Goal: Task Accomplishment & Management: Complete application form

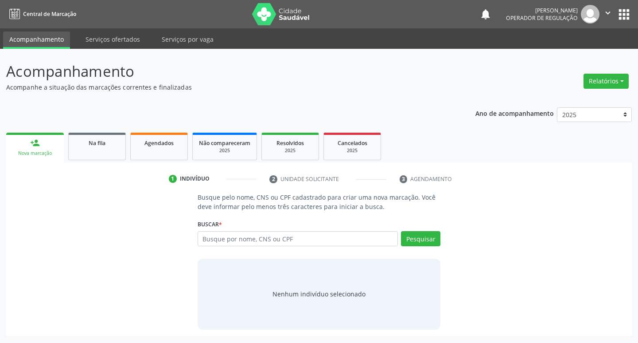
click at [232, 233] on input "text" at bounding box center [298, 238] width 201 height 15
type input "702 6067 6543 0542"
click at [414, 240] on button "Pesquisar" at bounding box center [420, 238] width 39 height 15
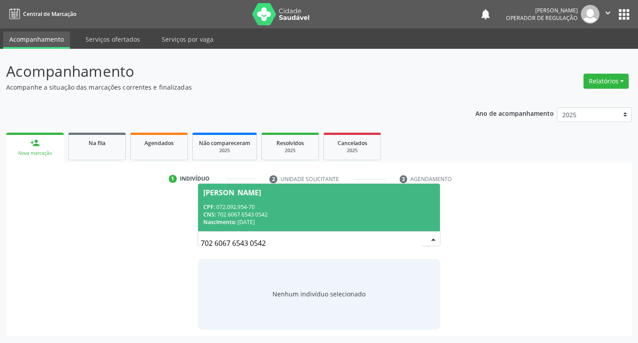
click at [259, 221] on div "Nascimento: [DATE]" at bounding box center [320, 222] width 232 height 8
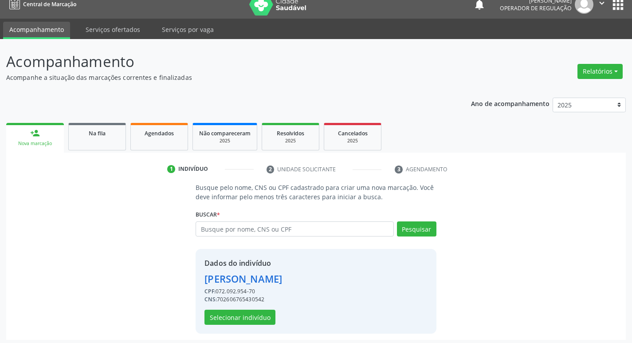
scroll to position [13, 0]
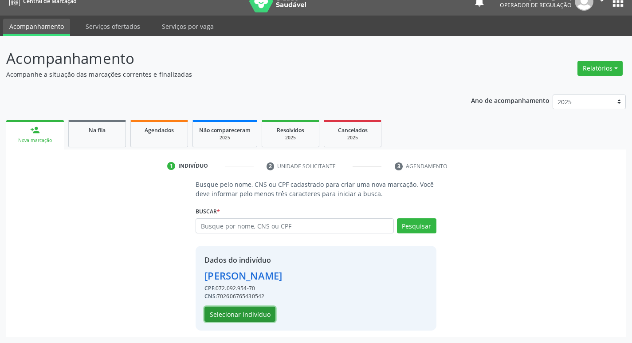
click at [254, 319] on button "Selecionar indivíduo" at bounding box center [239, 313] width 71 height 15
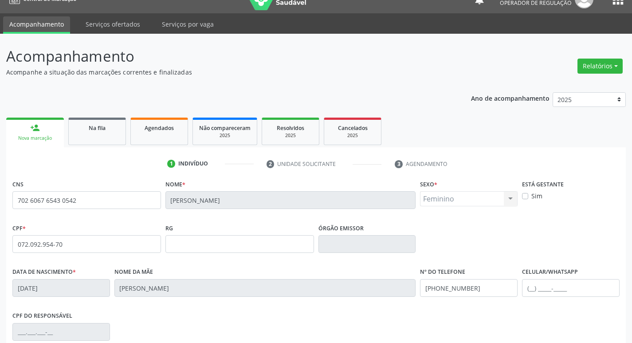
scroll to position [5, 0]
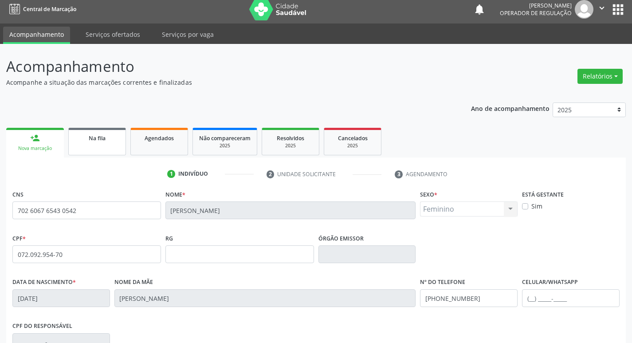
click at [101, 147] on link "Na fila" at bounding box center [97, 141] width 58 height 27
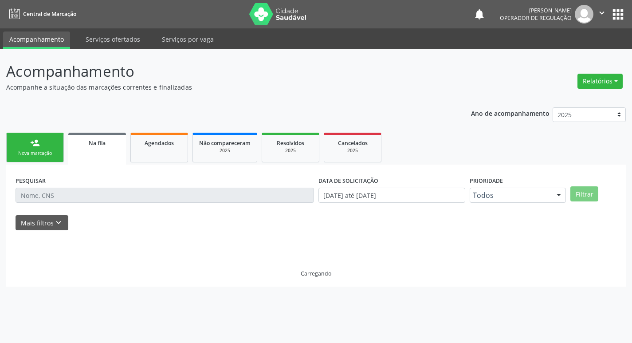
scroll to position [0, 0]
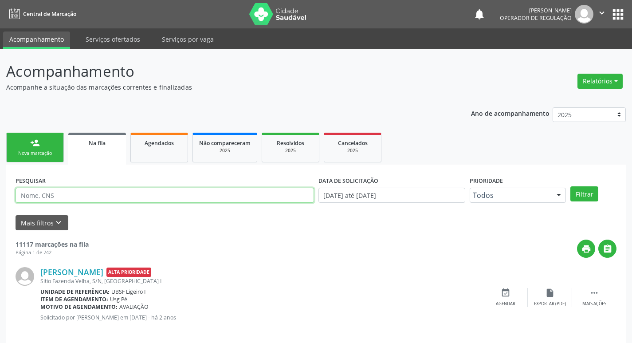
click at [105, 196] on input "text" at bounding box center [165, 195] width 298 height 15
paste input "702 6067 6543 0542"
type input "702 6067 6543 0542"
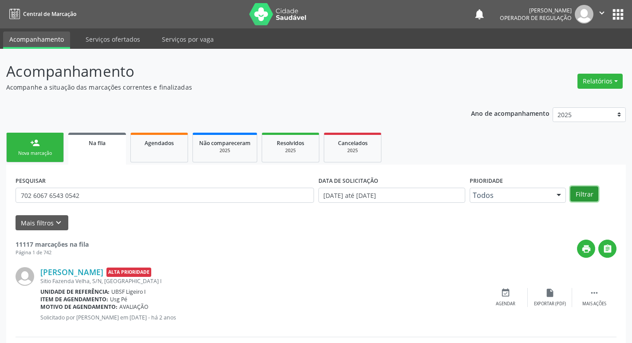
click at [585, 195] on button "Filtrar" at bounding box center [584, 193] width 28 height 15
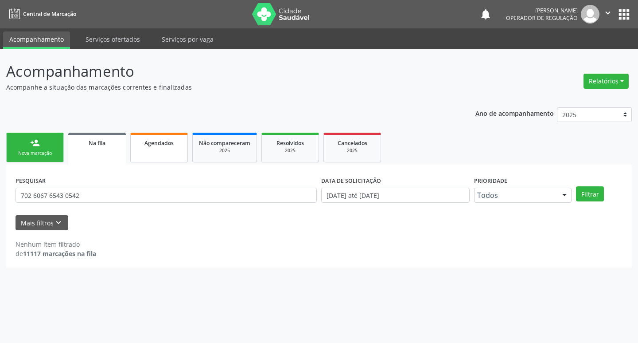
click at [154, 147] on link "Agendados" at bounding box center [159, 148] width 58 height 30
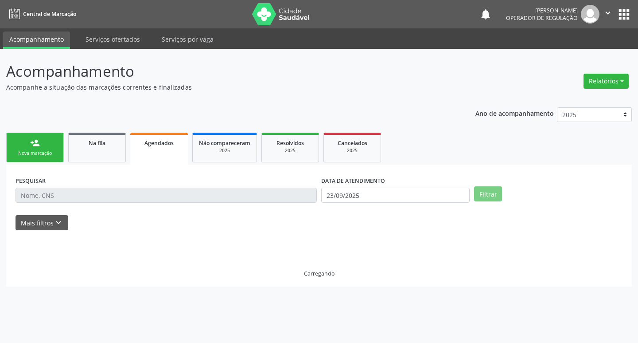
click at [113, 199] on input "text" at bounding box center [166, 195] width 301 height 15
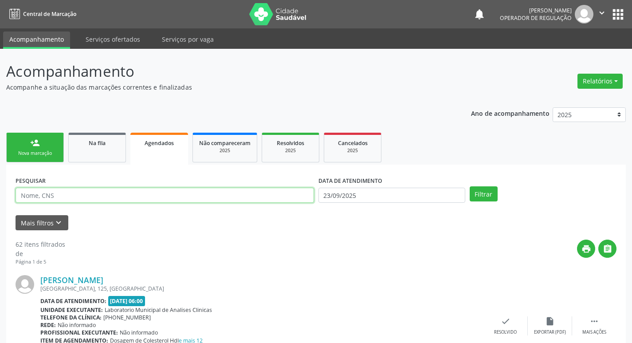
click at [108, 198] on input "text" at bounding box center [165, 195] width 298 height 15
paste input "702 6067 6543 0542"
type input "702 6067 6543 0542"
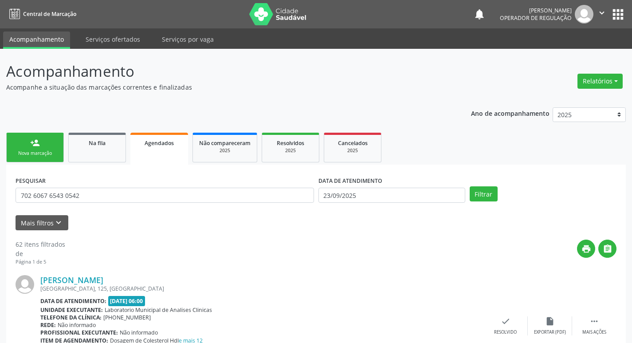
click at [386, 184] on div "DATA DE ATENDIMENTO" at bounding box center [391, 181] width 147 height 14
click at [380, 204] on div "DATA DE ATENDIMENTO [DATE]" at bounding box center [391, 191] width 151 height 35
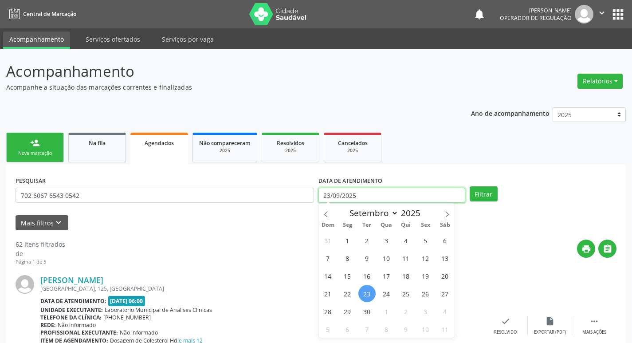
click at [357, 193] on input "23/09/2025" at bounding box center [391, 195] width 147 height 15
click at [363, 236] on span "2" at bounding box center [366, 239] width 17 height 17
type input "[DATE]"
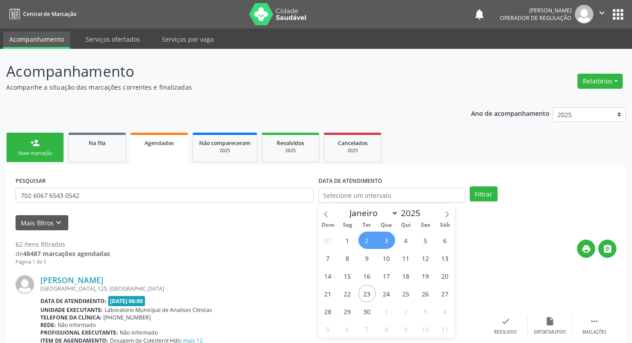
click at [490, 186] on div "PESQUISAR 702 6067 6543 0542 DATA DE ATENDIMENTO Filtrar" at bounding box center [315, 191] width 605 height 35
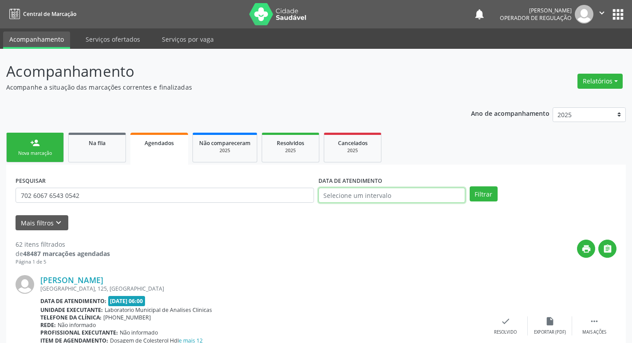
click at [376, 196] on input "text" at bounding box center [391, 195] width 147 height 15
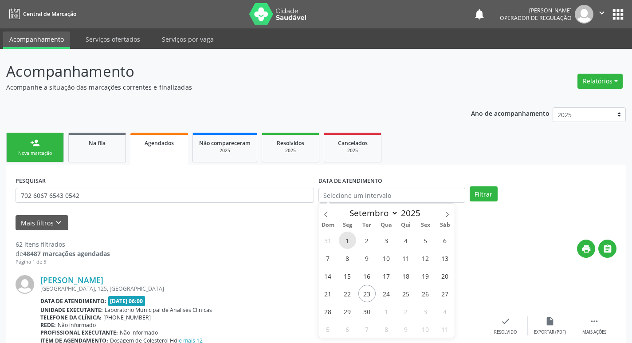
click at [350, 242] on span "1" at bounding box center [347, 239] width 17 height 17
type input "[DATE]"
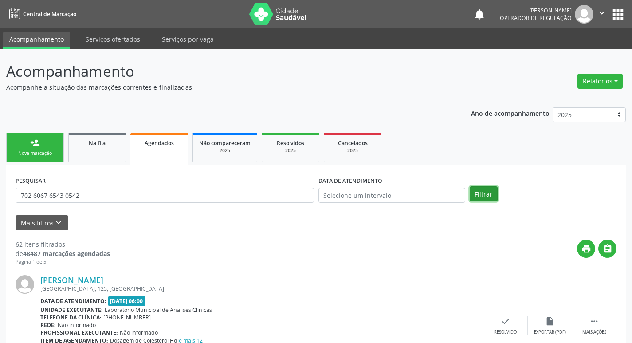
click at [481, 188] on button "Filtrar" at bounding box center [484, 193] width 28 height 15
click at [290, 154] on div "2025" at bounding box center [290, 150] width 44 height 7
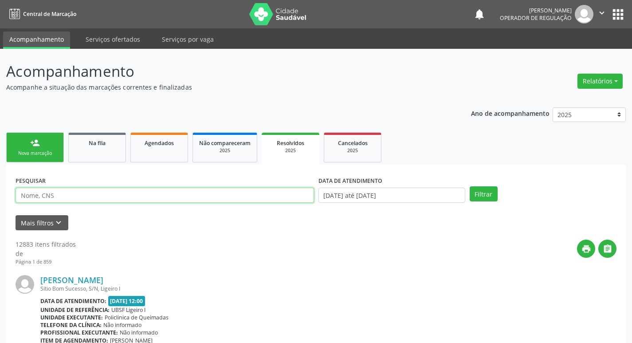
click at [113, 199] on input "text" at bounding box center [165, 195] width 298 height 15
paste input "702 6067 6543 0542"
type input "702 6067 6543 0542"
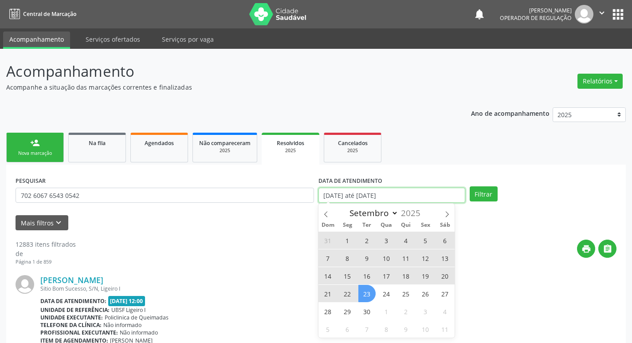
click at [400, 195] on input "[DATE] até [DATE]" at bounding box center [391, 195] width 147 height 15
click at [401, 258] on span "11" at bounding box center [405, 257] width 17 height 17
type input "[DATE]"
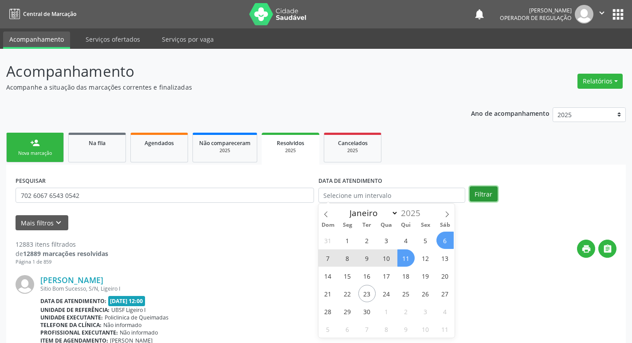
click at [475, 197] on button "Filtrar" at bounding box center [484, 193] width 28 height 15
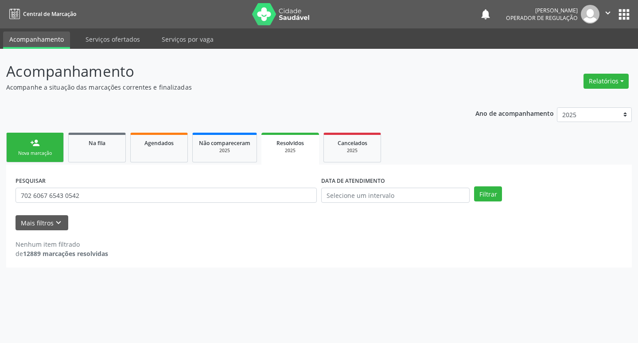
click at [51, 148] on link "person_add Nova marcação" at bounding box center [35, 148] width 58 height 30
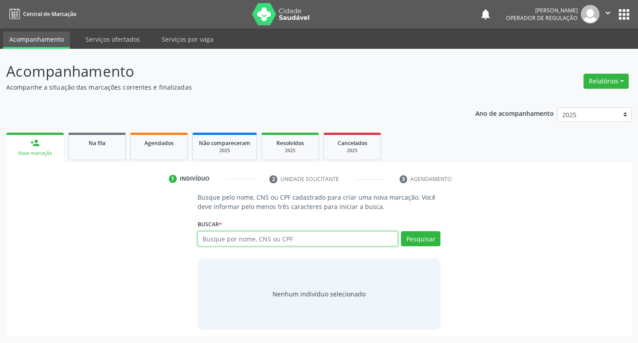
click at [264, 240] on input "text" at bounding box center [298, 238] width 201 height 15
click at [226, 238] on input "text" at bounding box center [298, 238] width 201 height 15
type input "708003385489326"
click at [420, 246] on div "Pesquisar" at bounding box center [419, 241] width 43 height 21
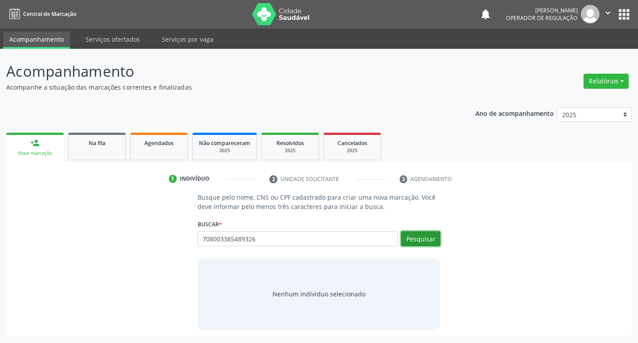
click at [415, 243] on button "Pesquisar" at bounding box center [420, 238] width 39 height 15
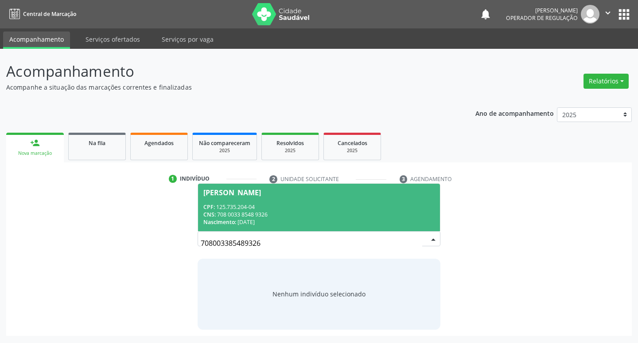
click at [299, 197] on span "[PERSON_NAME] CPF: 125.735.204-04 CNS: 708 0033 8548 9326 Nascimento: [DATE]" at bounding box center [319, 207] width 243 height 47
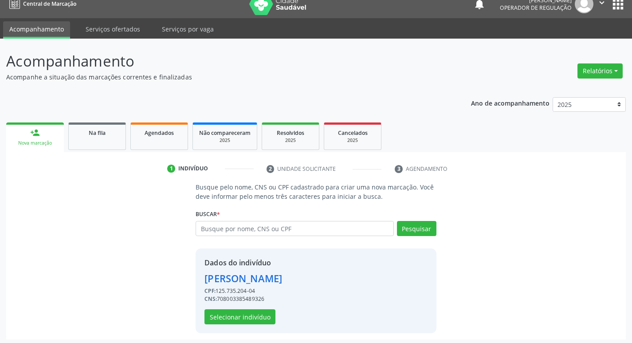
scroll to position [13, 0]
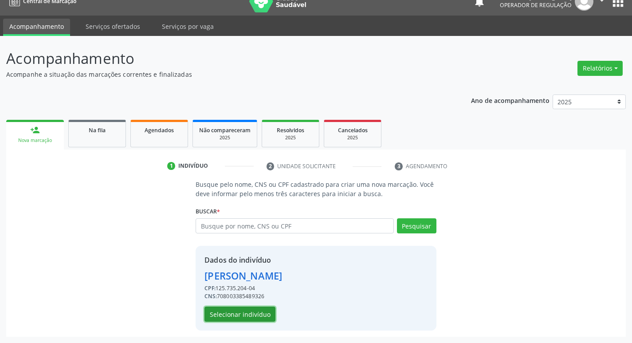
click at [260, 318] on button "Selecionar indivíduo" at bounding box center [239, 313] width 71 height 15
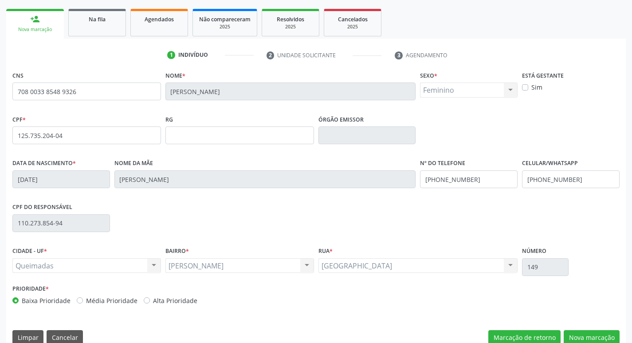
scroll to position [138, 0]
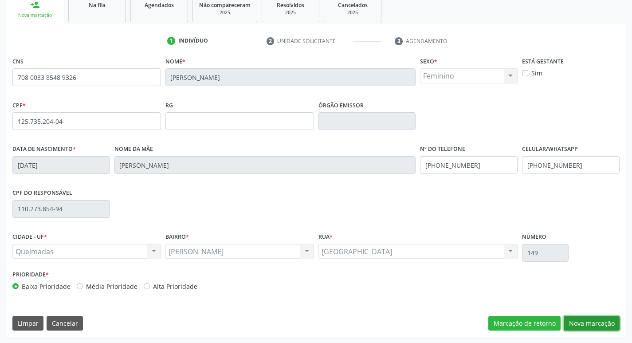
click at [600, 317] on button "Nova marcação" at bounding box center [592, 323] width 56 height 15
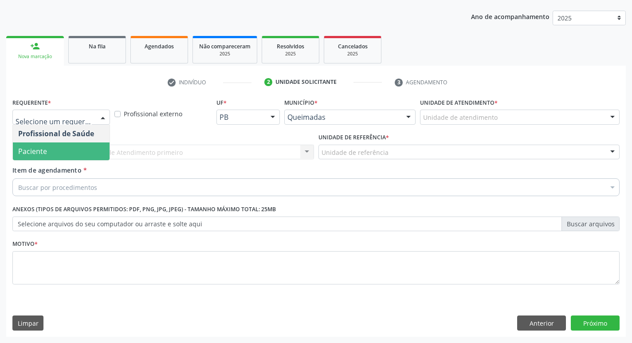
click at [68, 153] on span "Paciente" at bounding box center [61, 151] width 97 height 18
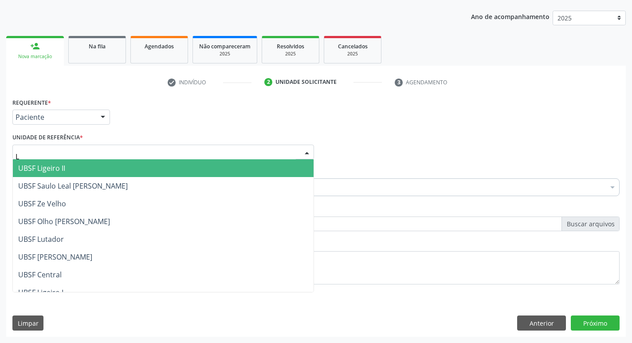
type input "LU"
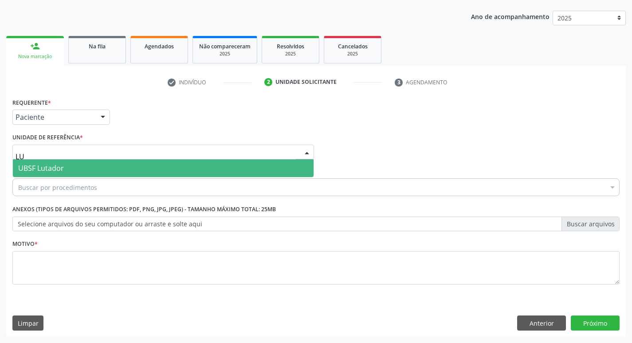
click at [68, 169] on span "UBSF Lutador" at bounding box center [163, 168] width 301 height 18
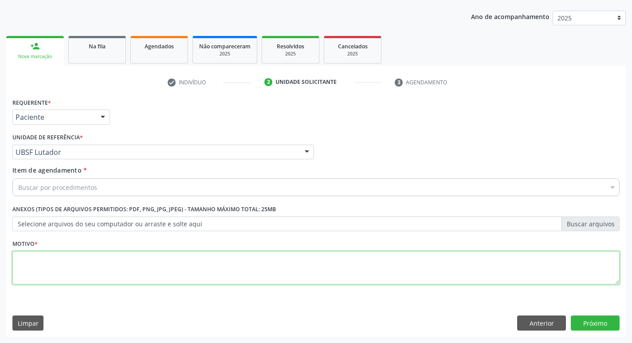
click at [56, 261] on textarea at bounding box center [315, 268] width 607 height 34
type textarea "TAG"
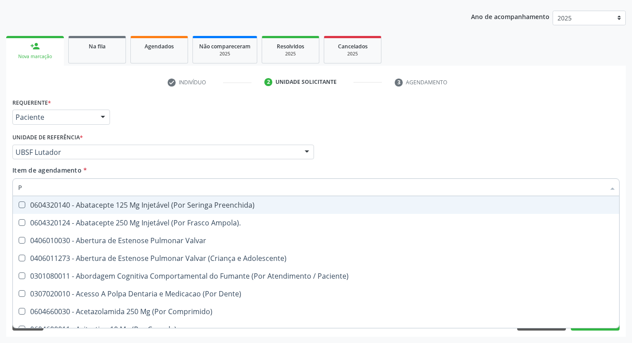
type input "PSIQUIA"
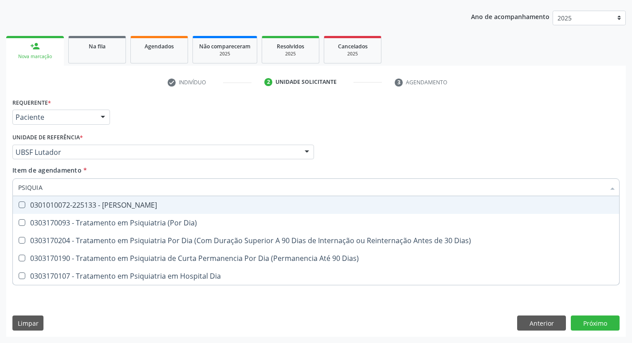
click at [168, 208] on div "0301010072-225133 - [PERSON_NAME]" at bounding box center [315, 204] width 595 height 7
checkbox Psiquiatra "true"
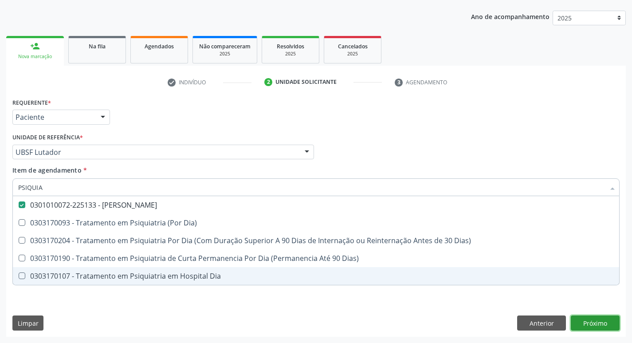
click at [605, 323] on div "Requerente * Paciente Profissional de Saúde Paciente Nenhum resultado encontrad…" at bounding box center [315, 216] width 619 height 241
checkbox Dia\) "true"
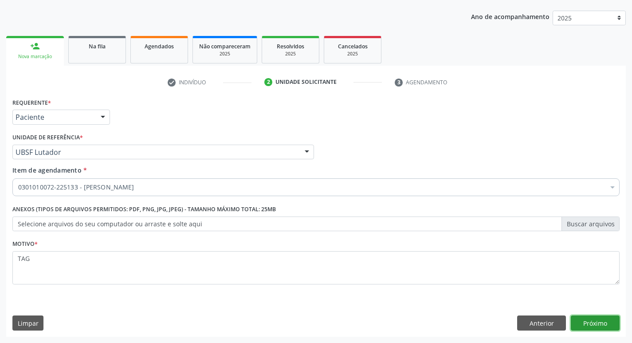
click at [585, 315] on button "Próximo" at bounding box center [595, 322] width 49 height 15
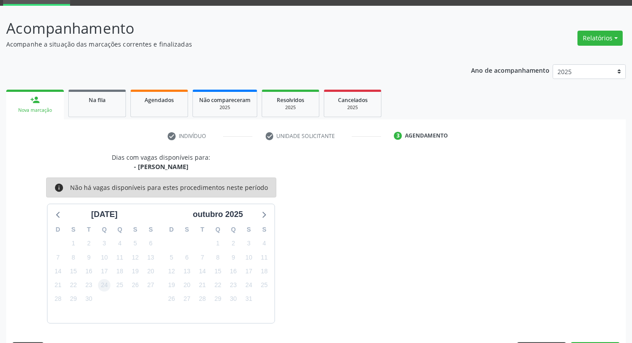
scroll to position [69, 0]
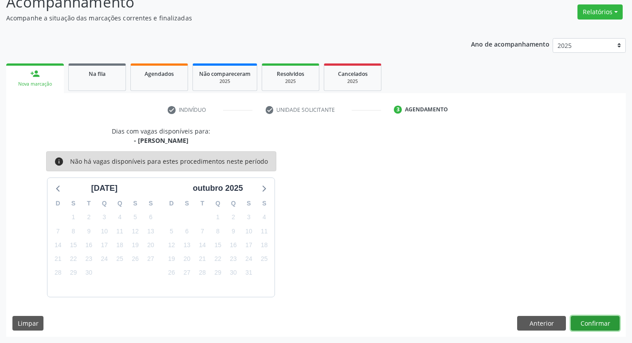
click at [583, 317] on button "Confirmar" at bounding box center [595, 323] width 49 height 15
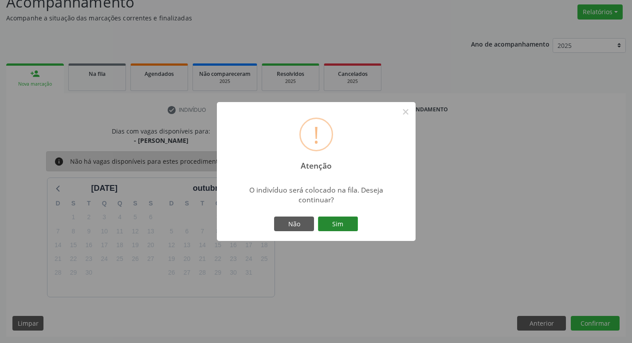
click at [341, 224] on button "Sim" at bounding box center [338, 223] width 40 height 15
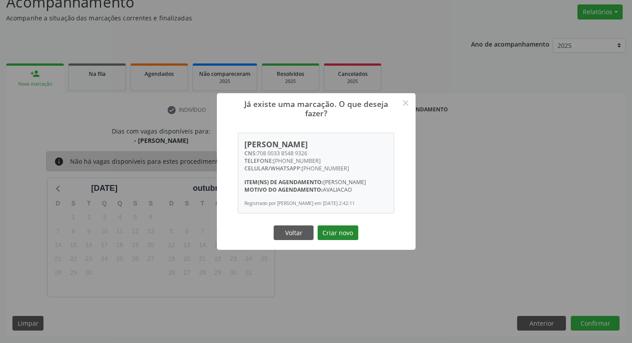
click at [337, 236] on button "Criar novo" at bounding box center [337, 232] width 41 height 15
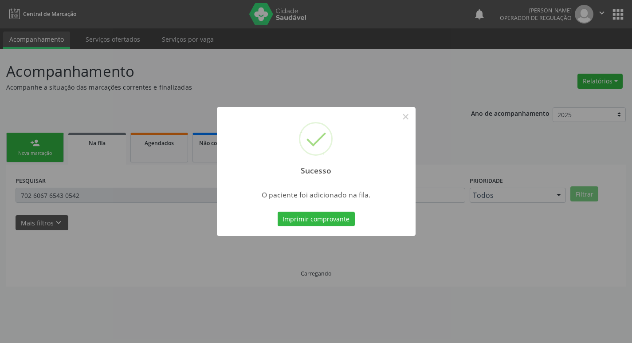
scroll to position [0, 0]
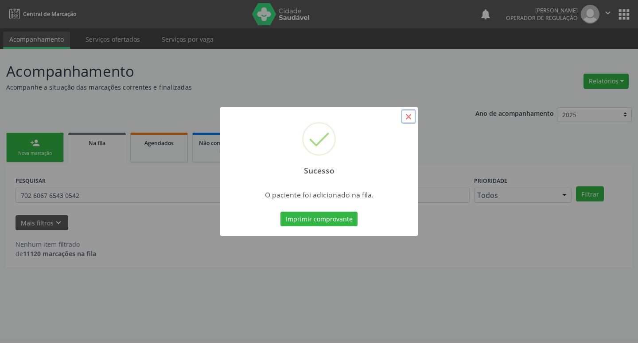
click at [407, 115] on button "×" at bounding box center [408, 116] width 15 height 15
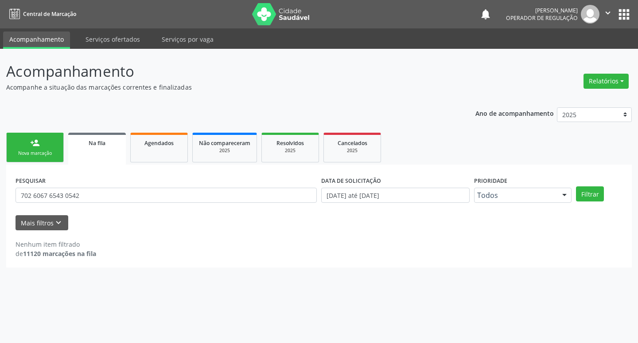
click at [41, 153] on div "Nova marcação" at bounding box center [35, 153] width 44 height 7
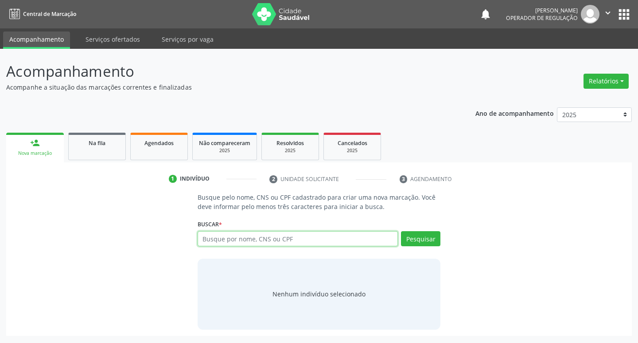
click at [216, 239] on input "text" at bounding box center [298, 238] width 201 height 15
type input "704104020818950"
click at [423, 244] on button "Pesquisar" at bounding box center [420, 238] width 39 height 15
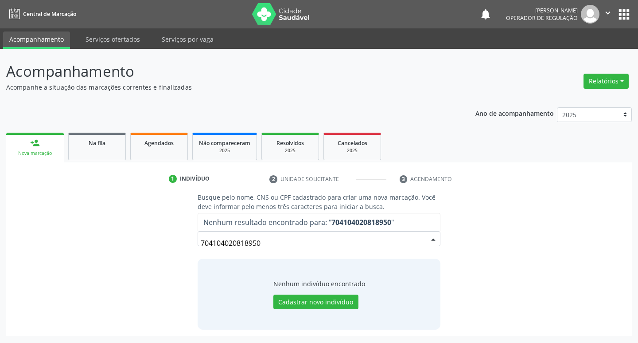
click at [278, 243] on input "704104020818950" at bounding box center [312, 243] width 222 height 18
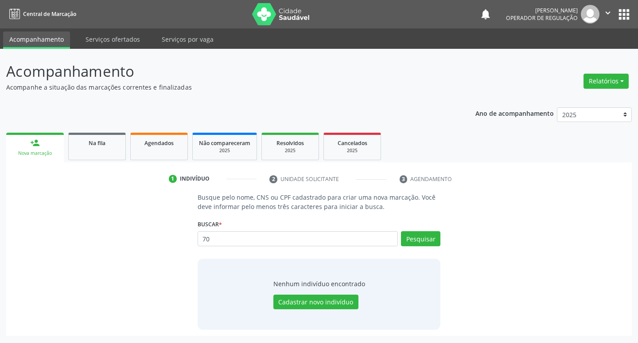
type input "7"
type input "704104020718950"
click at [426, 237] on button "Pesquisar" at bounding box center [420, 238] width 39 height 15
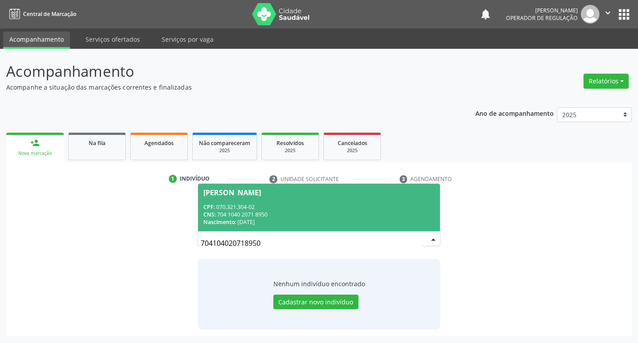
click at [229, 209] on div "CPF: 070.321.304-02" at bounding box center [320, 207] width 232 height 8
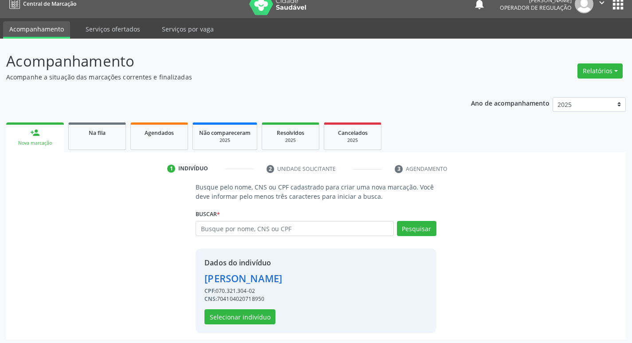
scroll to position [13, 0]
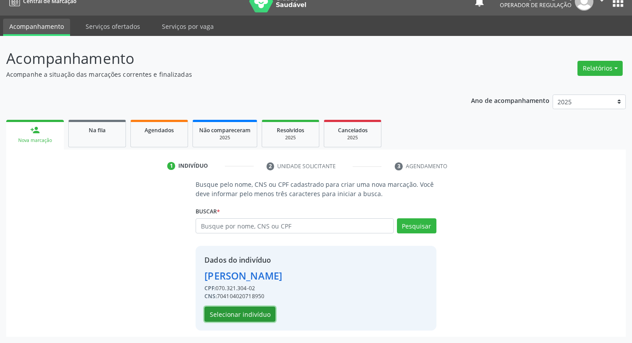
click at [227, 312] on button "Selecionar indivíduo" at bounding box center [239, 313] width 71 height 15
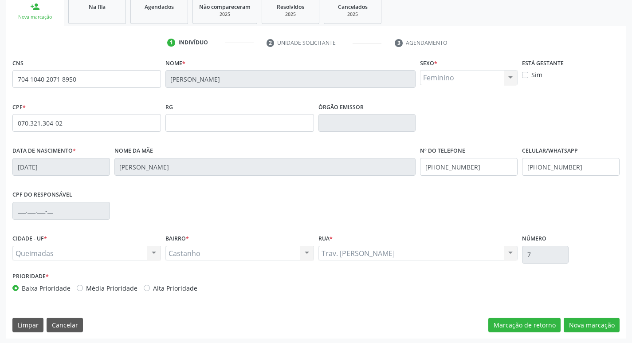
scroll to position [138, 0]
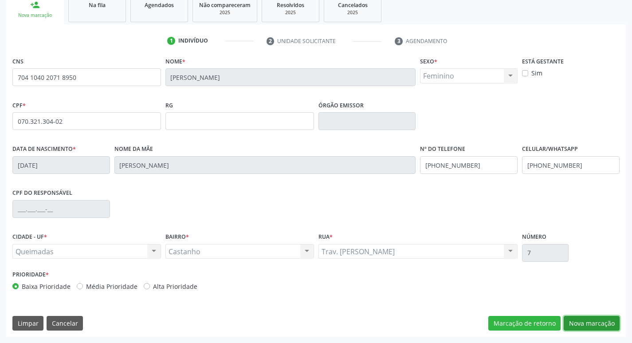
click at [579, 318] on button "Nova marcação" at bounding box center [592, 323] width 56 height 15
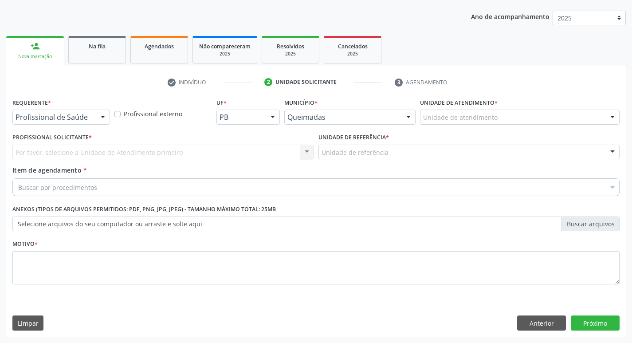
scroll to position [97, 0]
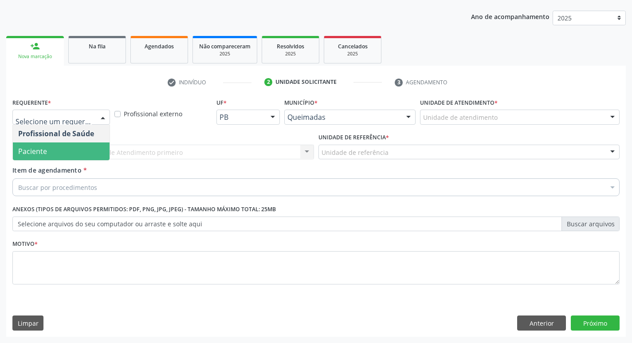
click at [60, 149] on span "Paciente" at bounding box center [61, 151] width 97 height 18
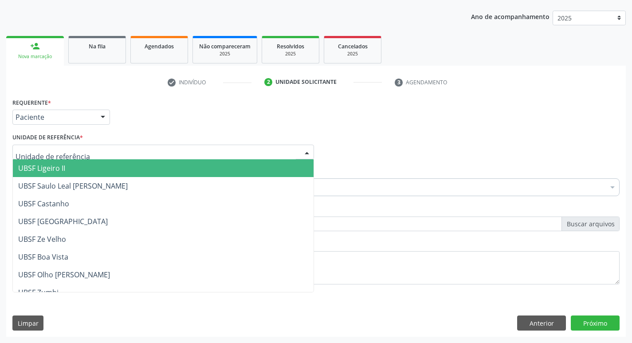
click at [73, 158] on div at bounding box center [162, 152] width 301 height 15
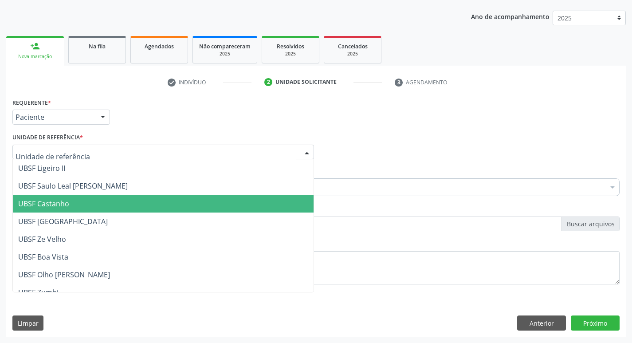
click at [55, 199] on span "UBSF Castanho" at bounding box center [43, 204] width 51 height 10
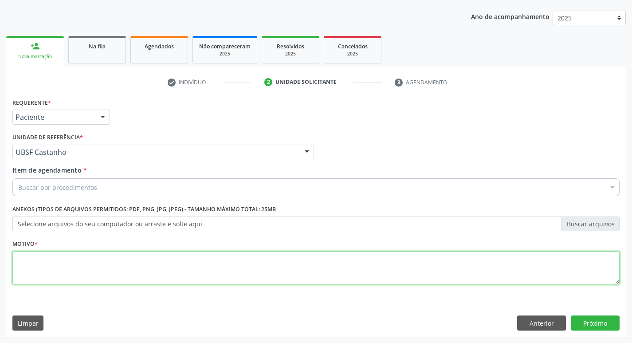
click at [53, 270] on textarea at bounding box center [315, 268] width 607 height 34
type textarea "TRANSTORNO DE HUMOR"
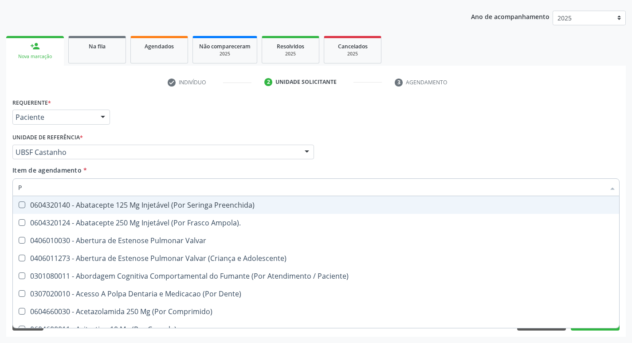
type input "PSIQUIA"
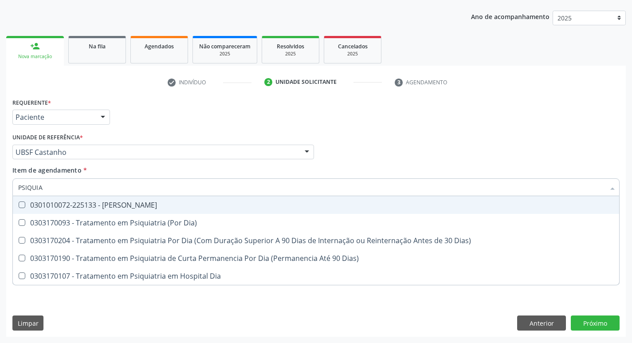
click at [157, 201] on div "0301010072-225133 - [PERSON_NAME]" at bounding box center [315, 204] width 595 height 7
checkbox Psiquiatra "true"
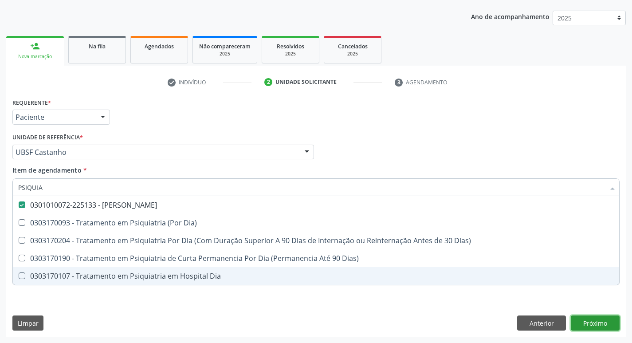
click at [592, 324] on div "Requerente * Paciente Profissional de Saúde Paciente Nenhum resultado encontrad…" at bounding box center [315, 216] width 619 height 241
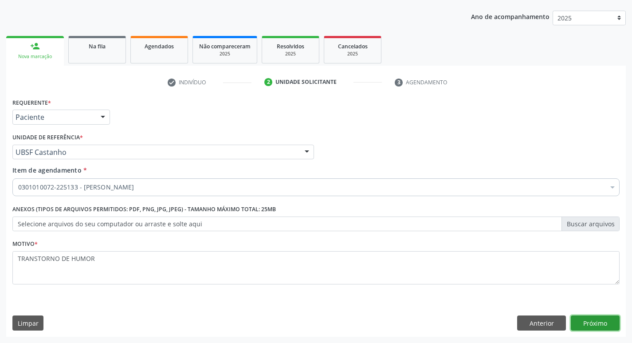
click at [592, 325] on button "Próximo" at bounding box center [595, 322] width 49 height 15
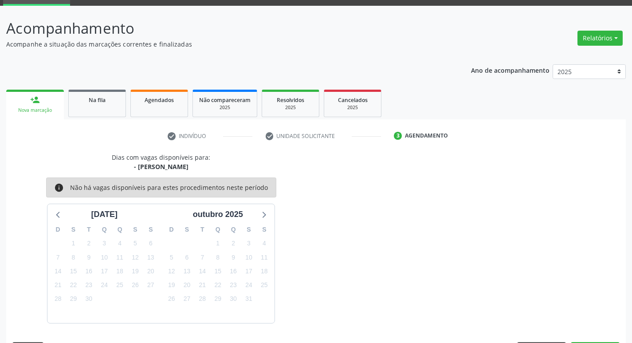
scroll to position [69, 0]
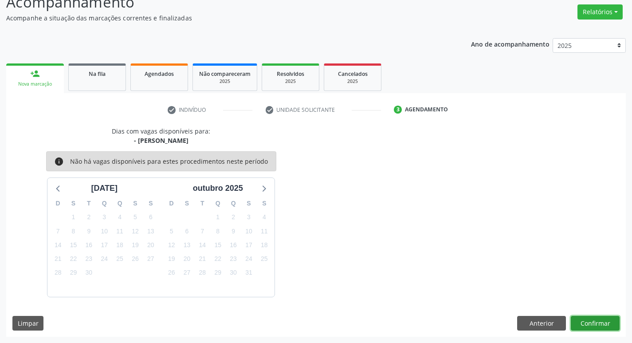
click at [598, 321] on button "Confirmar" at bounding box center [595, 323] width 49 height 15
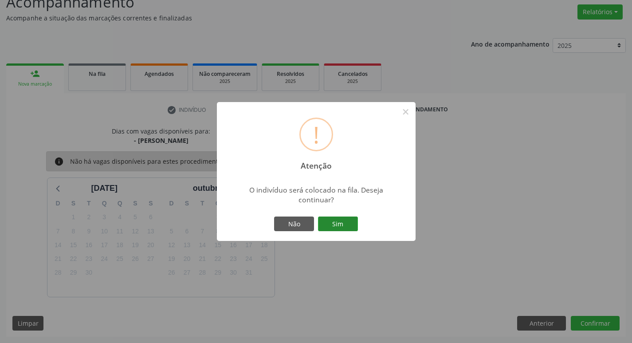
click at [336, 222] on button "Sim" at bounding box center [338, 223] width 40 height 15
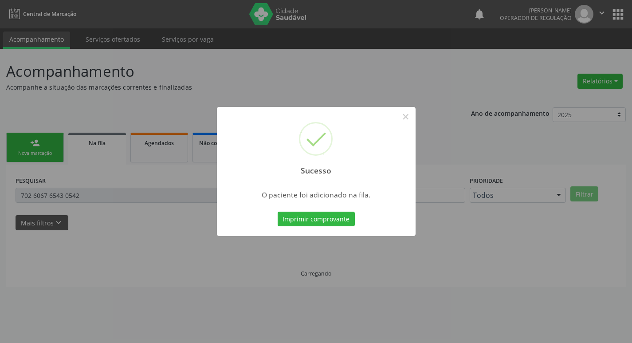
scroll to position [0, 0]
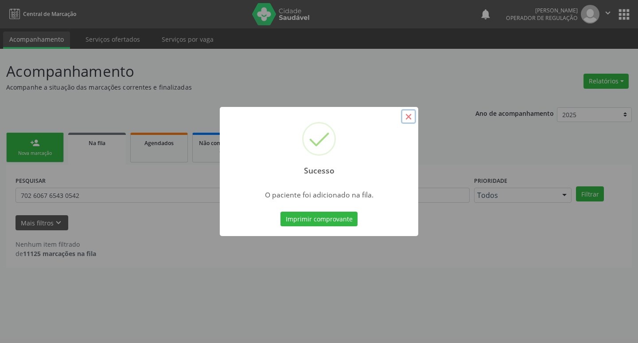
click at [409, 117] on button "×" at bounding box center [408, 116] width 15 height 15
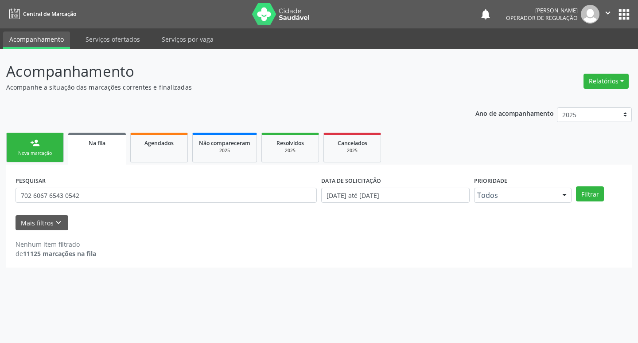
click at [23, 144] on link "person_add Nova marcação" at bounding box center [35, 148] width 58 height 30
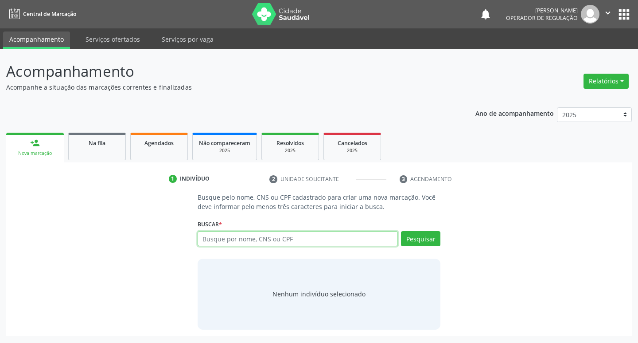
click at [328, 236] on input "text" at bounding box center [298, 238] width 201 height 15
type input "704205262693380"
click at [424, 232] on button "Pesquisar" at bounding box center [420, 238] width 39 height 15
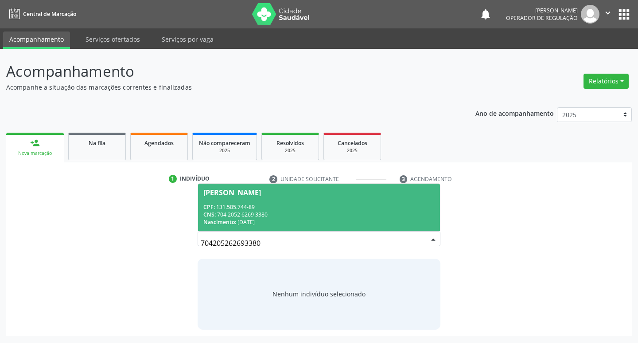
click at [232, 220] on div "CPF: 131.585.744-89 CNS: 704 2052 6269 3380 Nascimento: [DATE]" at bounding box center [320, 214] width 232 height 23
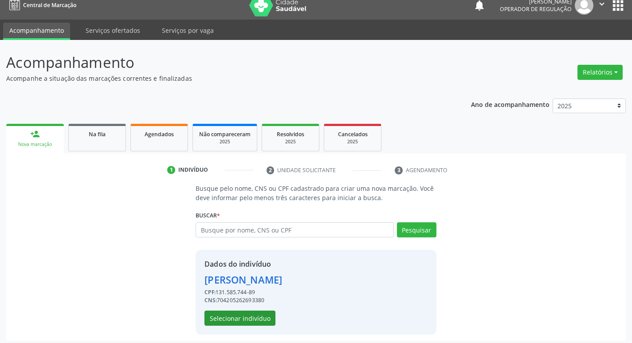
scroll to position [13, 0]
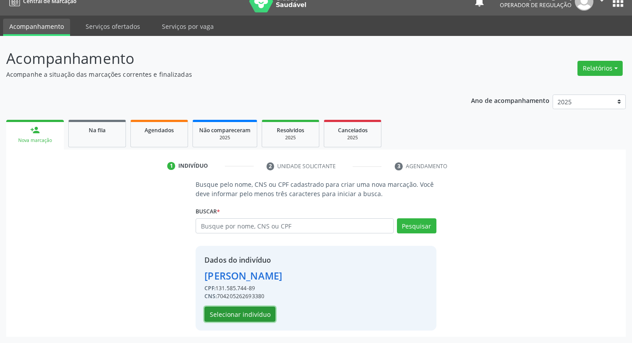
click at [258, 315] on button "Selecionar indivíduo" at bounding box center [239, 313] width 71 height 15
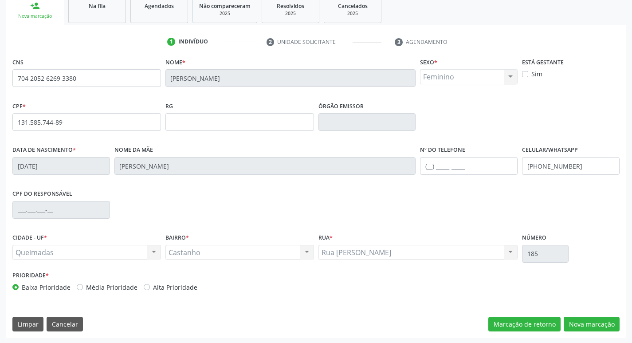
scroll to position [138, 0]
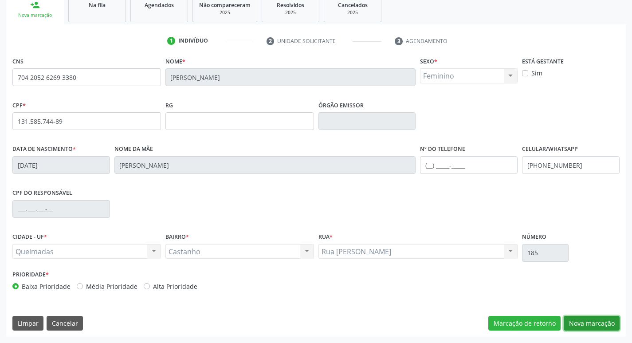
click at [581, 326] on button "Nova marcação" at bounding box center [592, 323] width 56 height 15
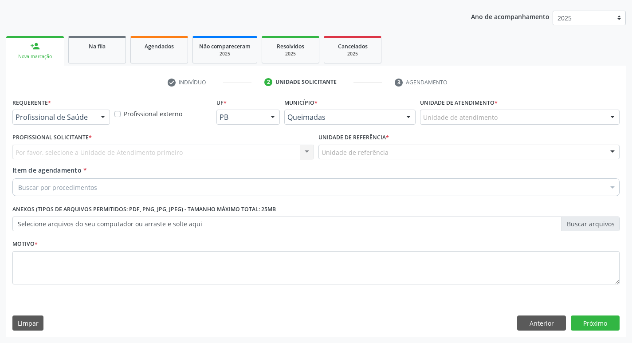
scroll to position [97, 0]
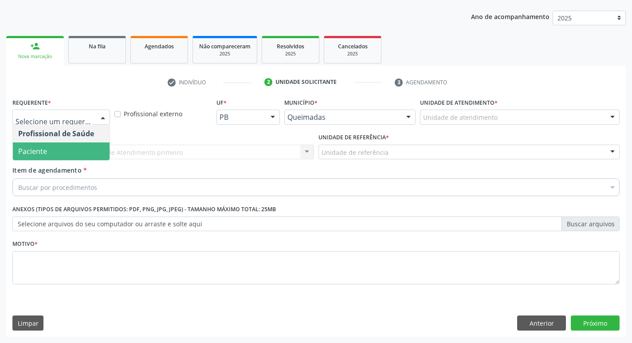
click at [36, 153] on span "Paciente" at bounding box center [32, 151] width 29 height 10
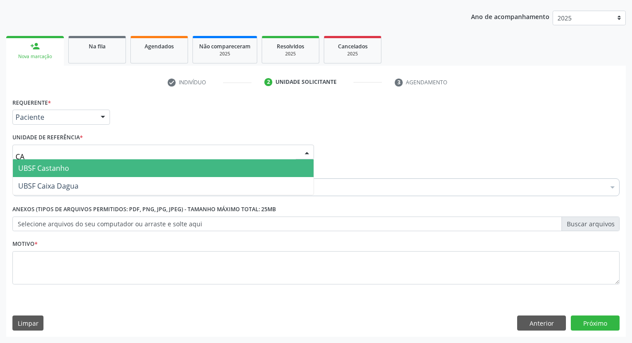
type input "CAS"
click at [56, 169] on span "UBSF Castanho" at bounding box center [43, 168] width 51 height 10
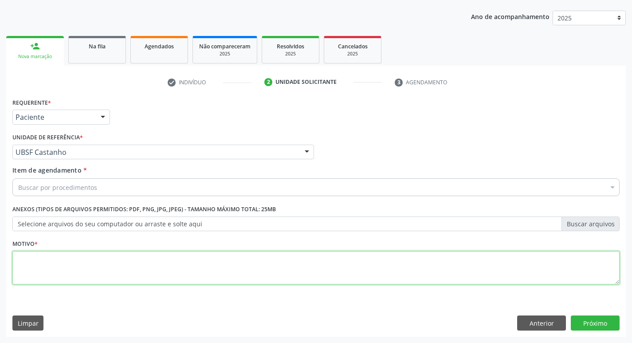
click at [31, 258] on textarea at bounding box center [315, 268] width 607 height 34
type textarea "TAG"
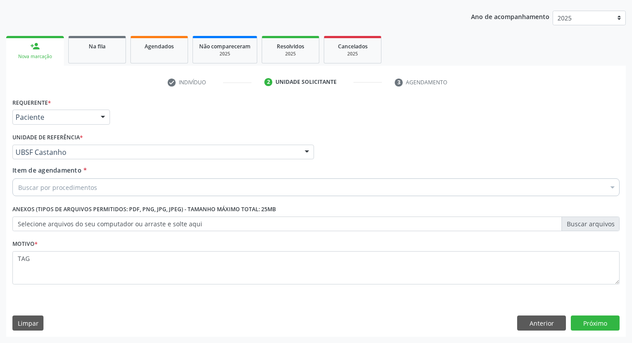
click at [40, 178] on div "Item de agendamento * Buscar por procedimentos Selecionar todos 0604320140 - Ab…" at bounding box center [315, 179] width 607 height 28
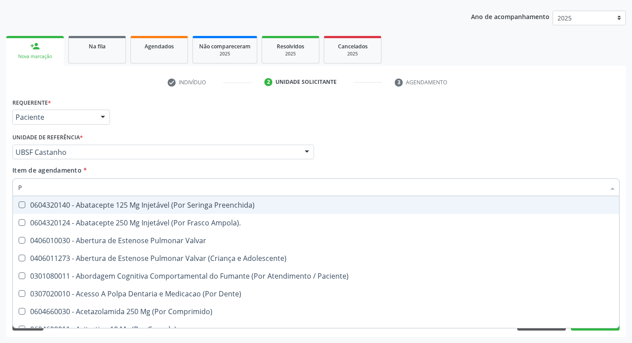
type input "PSIQUIA"
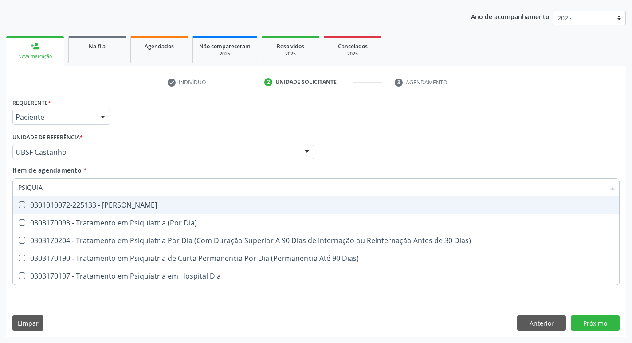
click at [182, 209] on span "0301010072-225133 - [PERSON_NAME]" at bounding box center [316, 205] width 606 height 18
checkbox Psiquiatra "true"
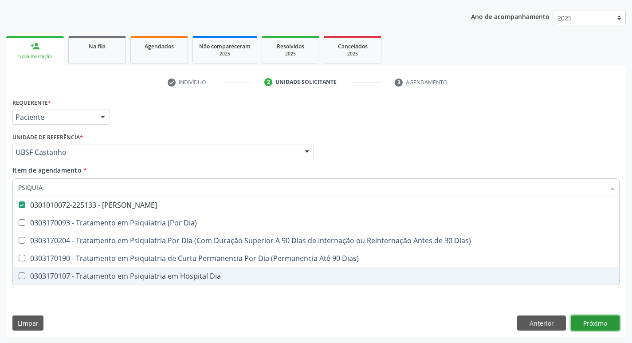
click at [596, 319] on div "Requerente * Paciente Profissional de Saúde Paciente Nenhum resultado encontrad…" at bounding box center [315, 216] width 619 height 241
checkbox Dia\) "true"
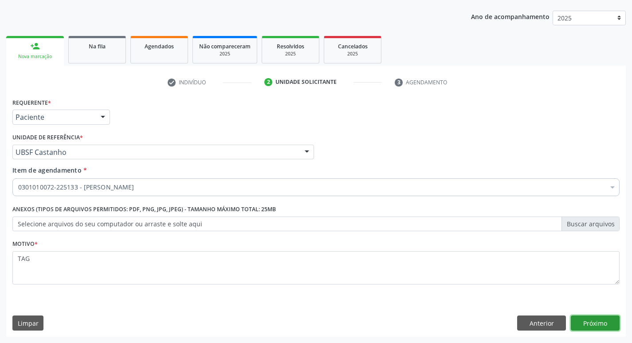
click at [597, 323] on button "Próximo" at bounding box center [595, 322] width 49 height 15
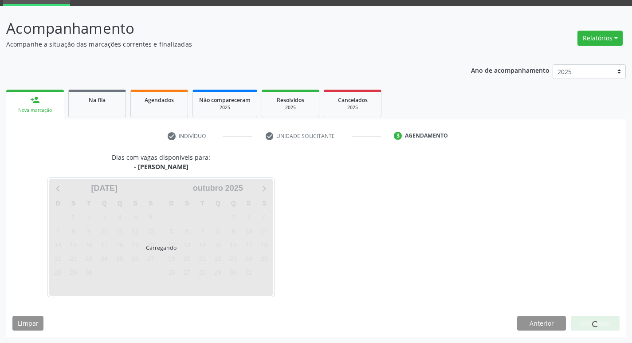
scroll to position [69, 0]
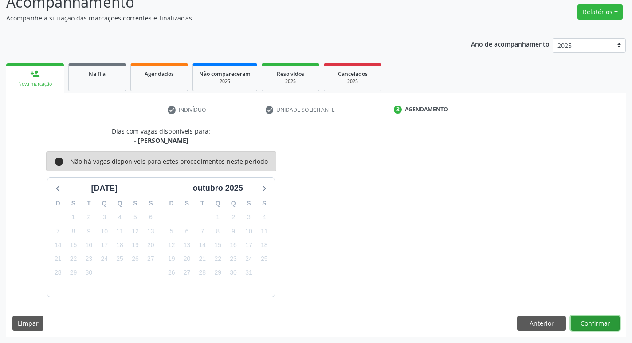
click at [599, 320] on button "Confirmar" at bounding box center [595, 323] width 49 height 15
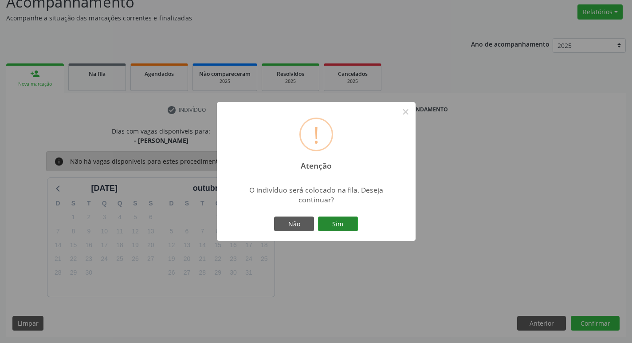
click at [341, 223] on button "Sim" at bounding box center [338, 223] width 40 height 15
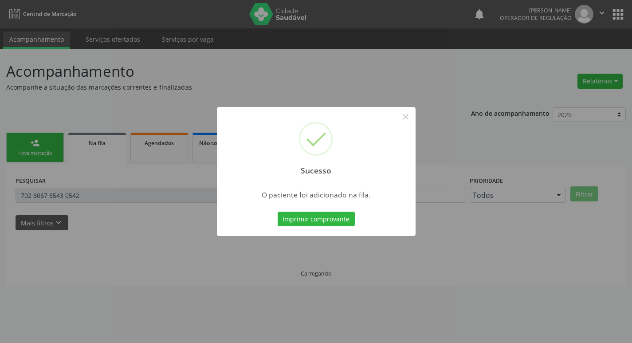
scroll to position [0, 0]
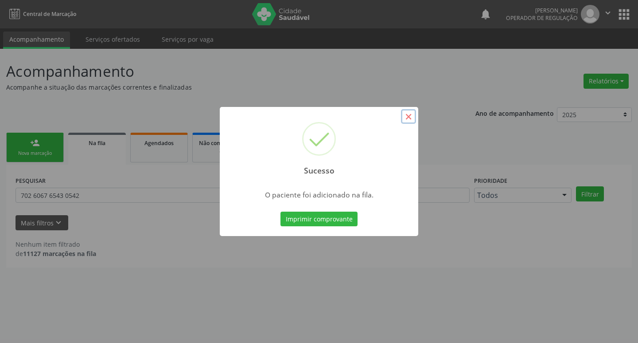
click at [410, 121] on button "×" at bounding box center [408, 116] width 15 height 15
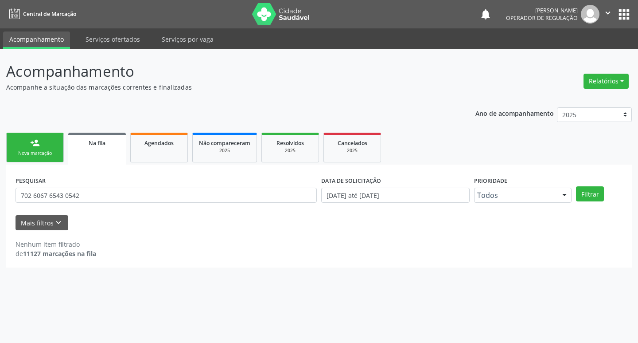
click at [29, 146] on link "person_add Nova marcação" at bounding box center [35, 148] width 58 height 30
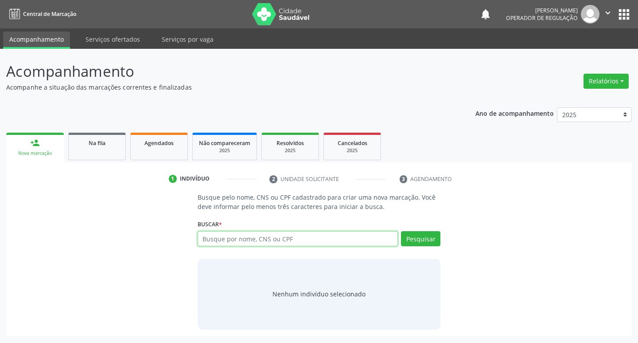
click at [217, 235] on input "text" at bounding box center [298, 238] width 201 height 15
type input "708703176382093"
click at [410, 241] on button "Pesquisar" at bounding box center [420, 238] width 39 height 15
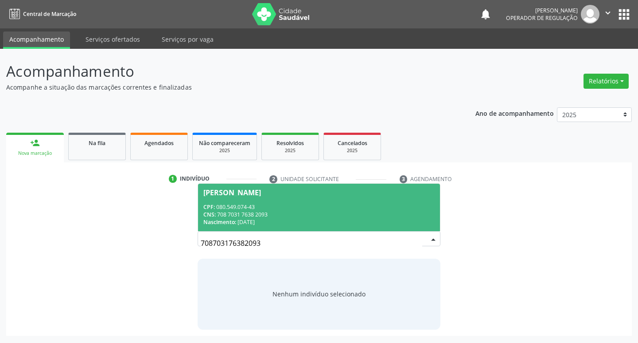
click at [242, 209] on div "CPF: 080.549.074-43" at bounding box center [320, 207] width 232 height 8
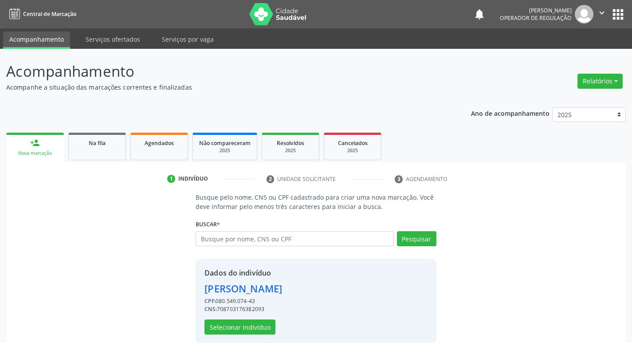
scroll to position [13, 0]
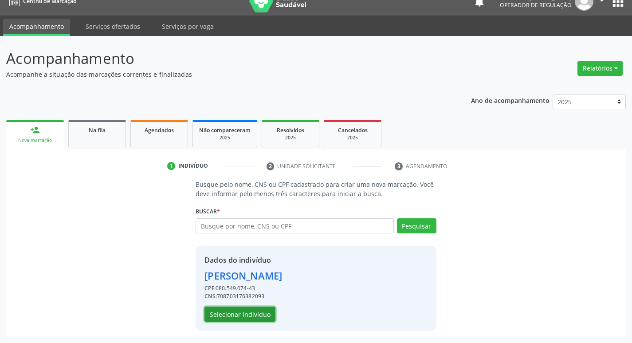
click at [256, 310] on button "Selecionar indivíduo" at bounding box center [239, 313] width 71 height 15
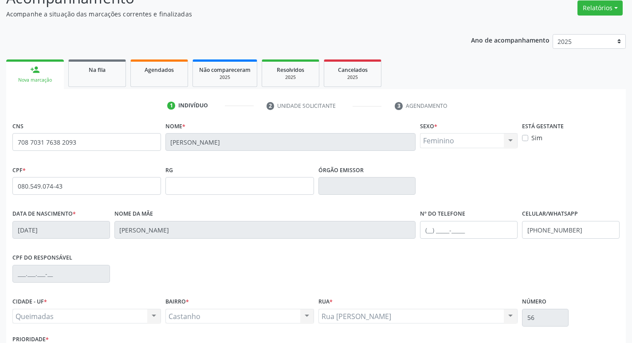
scroll to position [138, 0]
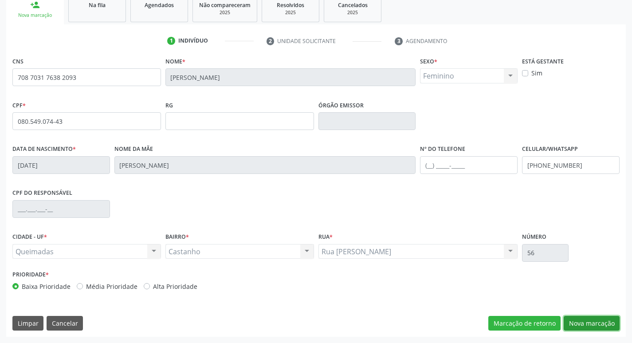
click at [583, 322] on button "Nova marcação" at bounding box center [592, 323] width 56 height 15
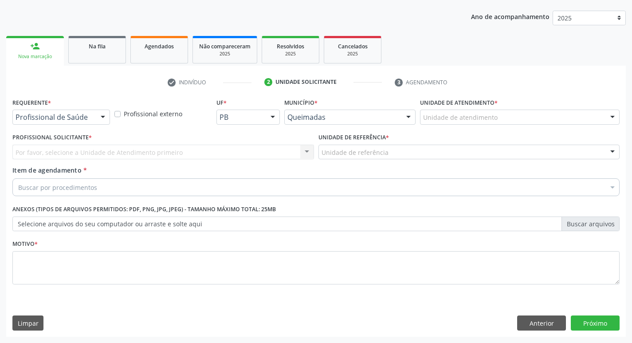
scroll to position [97, 0]
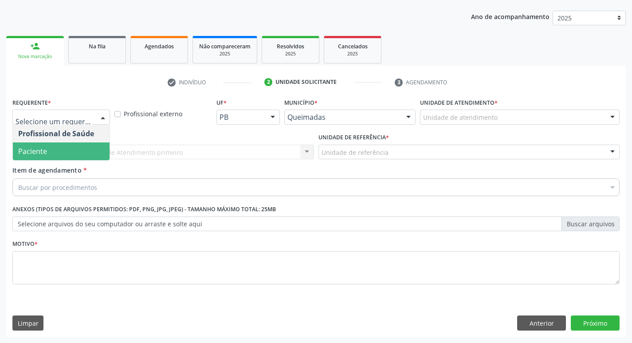
click at [68, 155] on span "Paciente" at bounding box center [61, 151] width 97 height 18
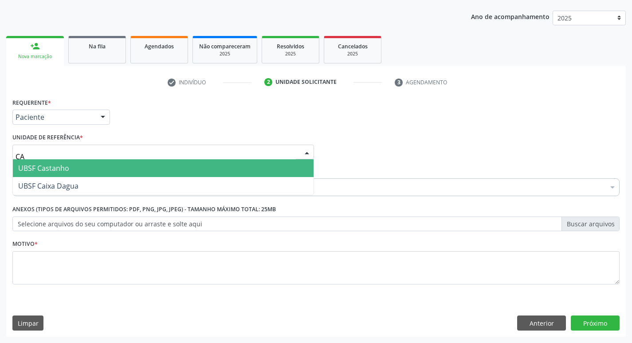
type input "CAS"
click at [72, 166] on span "UBSF Castanho" at bounding box center [163, 168] width 301 height 18
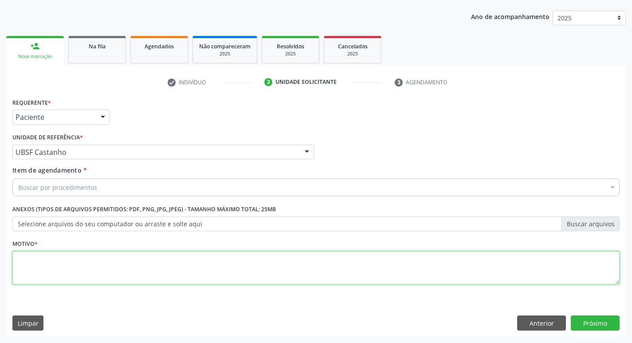
click at [58, 269] on textarea at bounding box center [315, 268] width 607 height 34
type textarea "ANSIEDADE"
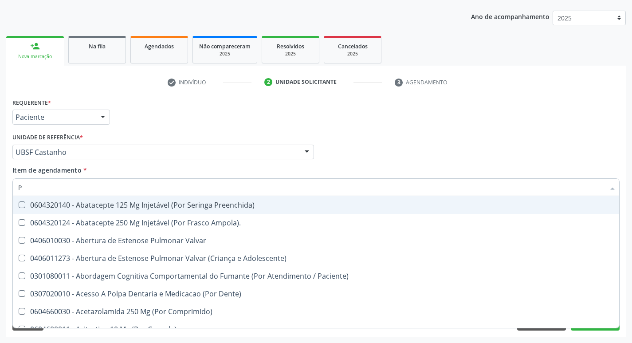
type input "PSIQUIA"
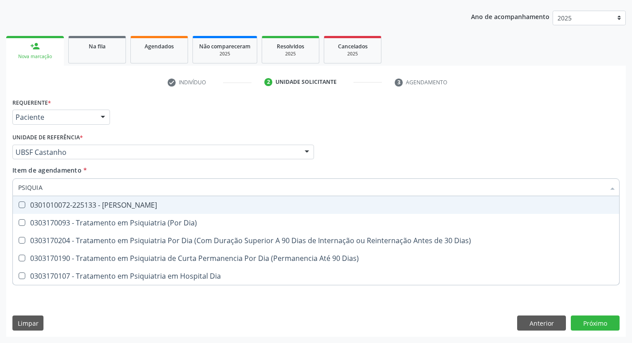
click at [114, 208] on div "0301010072-225133 - [PERSON_NAME]" at bounding box center [315, 204] width 595 height 7
checkbox Psiquiatra "true"
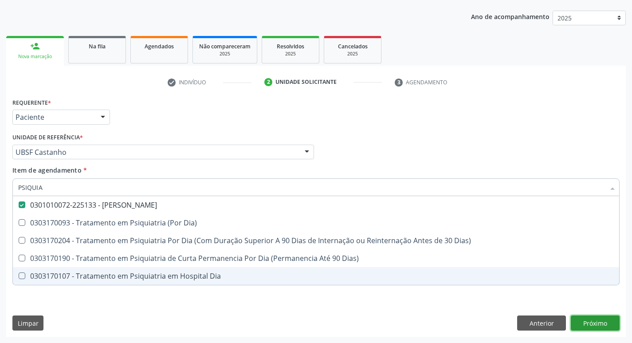
click at [588, 329] on button "Próximo" at bounding box center [595, 322] width 49 height 15
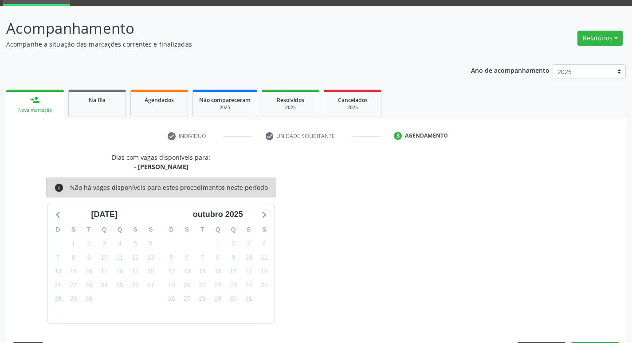
scroll to position [69, 0]
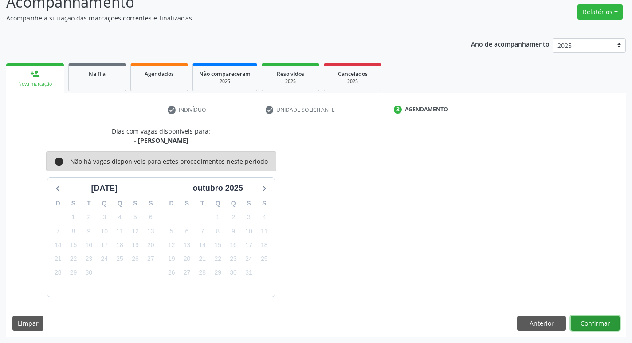
click at [599, 327] on button "Confirmar" at bounding box center [595, 323] width 49 height 15
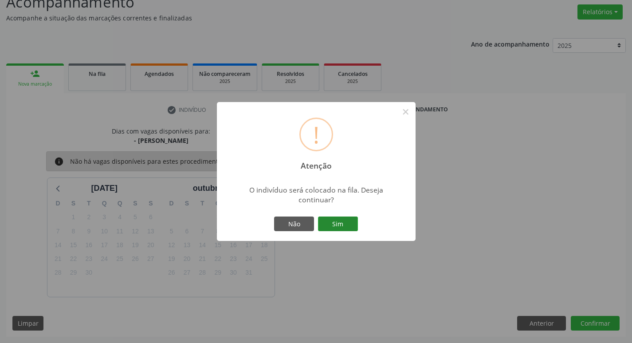
click at [341, 226] on button "Sim" at bounding box center [338, 223] width 40 height 15
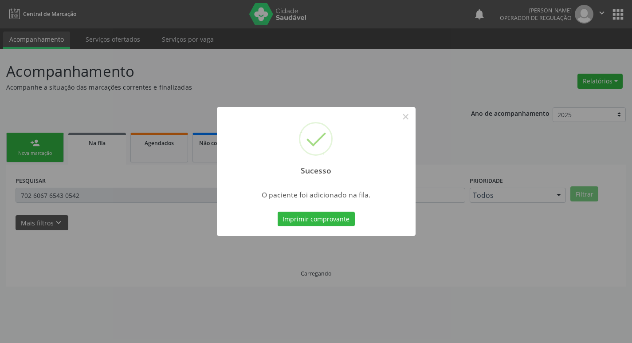
scroll to position [0, 0]
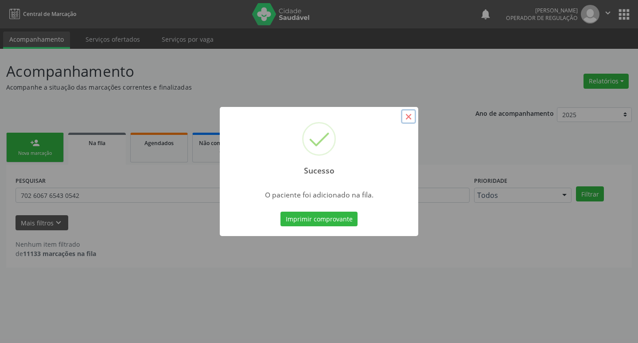
click at [403, 119] on button "×" at bounding box center [408, 116] width 15 height 15
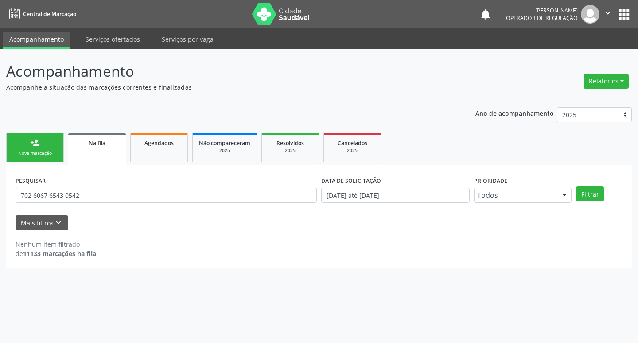
click at [39, 147] on div "person_add" at bounding box center [35, 143] width 10 height 10
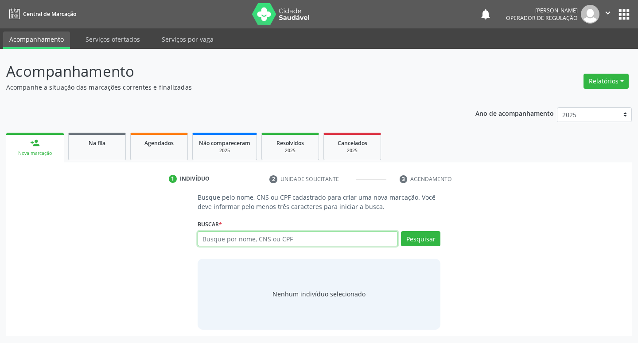
click at [219, 243] on input "text" at bounding box center [298, 238] width 201 height 15
type input "706400149885989"
click at [425, 235] on button "Pesquisar" at bounding box center [420, 238] width 39 height 15
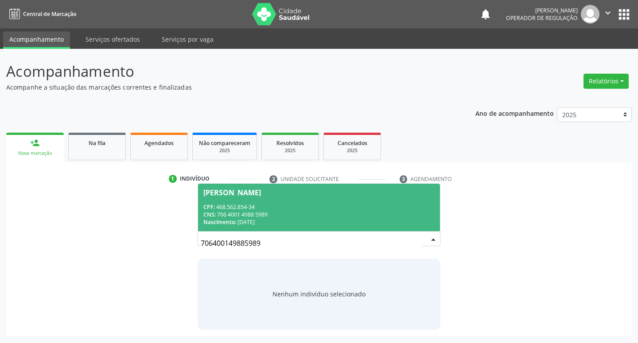
click at [258, 199] on span "[PERSON_NAME] CPF: 468.562.854-34 CNS: 706 4001 4988 5989 Nascimento: [DATE]" at bounding box center [319, 207] width 243 height 47
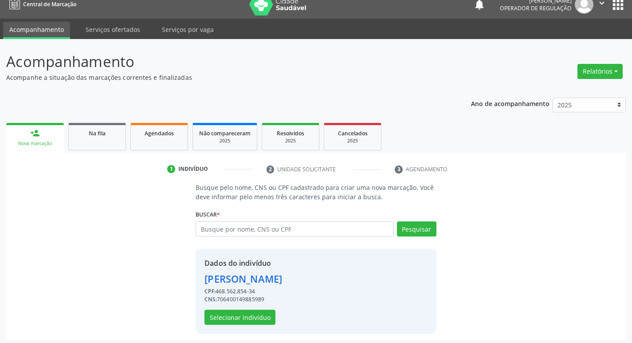
scroll to position [13, 0]
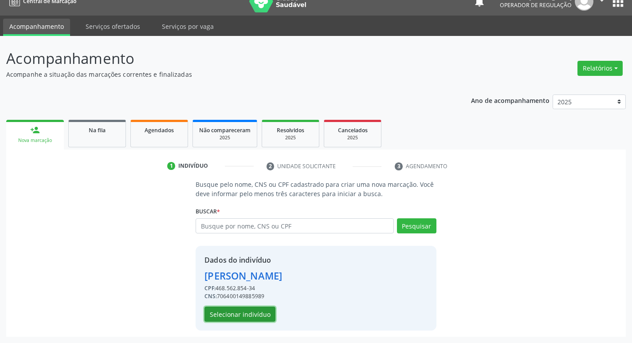
click at [255, 316] on button "Selecionar indivíduo" at bounding box center [239, 313] width 71 height 15
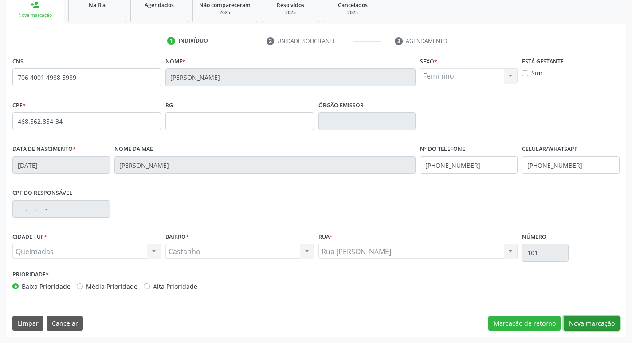
click at [594, 320] on button "Nova marcação" at bounding box center [592, 323] width 56 height 15
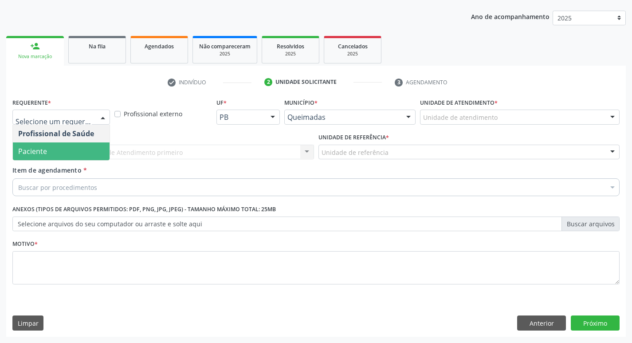
click at [48, 146] on span "Paciente" at bounding box center [61, 151] width 97 height 18
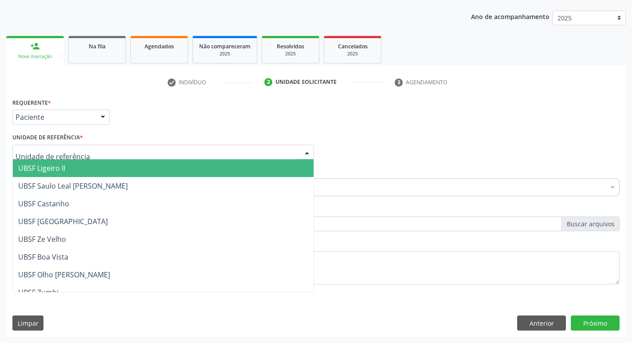
type input "C"
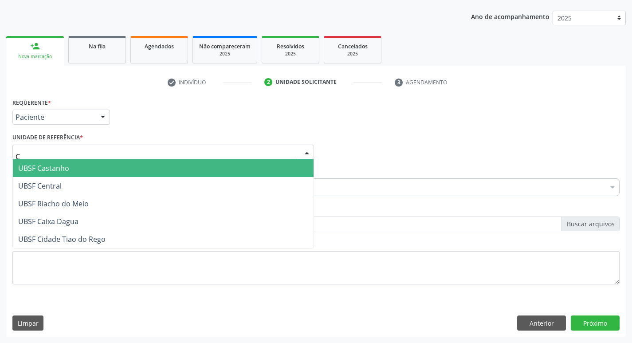
click at [35, 164] on span "UBSF Castanho" at bounding box center [43, 168] width 51 height 10
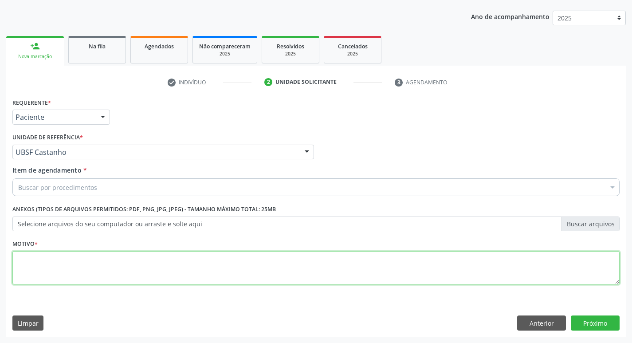
click at [22, 273] on textarea at bounding box center [315, 268] width 607 height 34
type textarea "TAG"
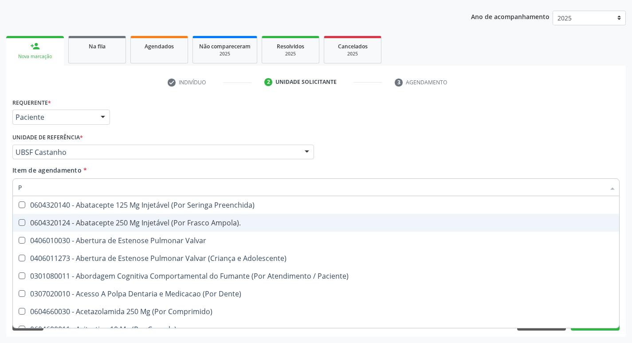
type input "PSIQUIA"
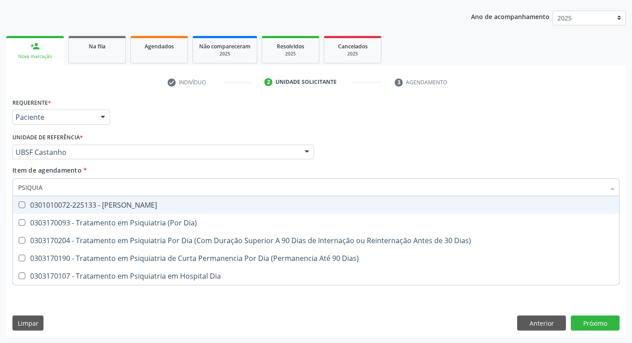
click at [159, 204] on div "0301010072-225133 - [PERSON_NAME]" at bounding box center [315, 204] width 595 height 7
checkbox Psiquiatra "true"
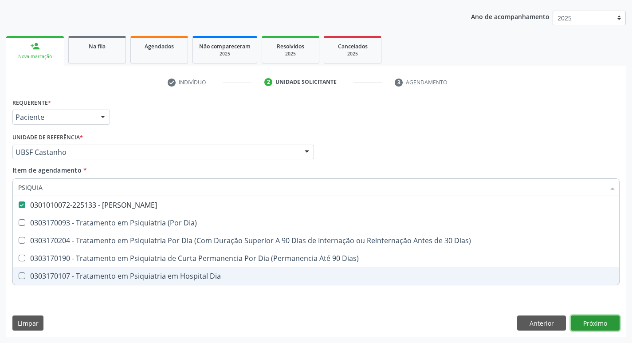
click at [599, 321] on div "Requerente * Paciente Profissional de Saúde Paciente Nenhum resultado encontrad…" at bounding box center [315, 216] width 619 height 241
checkbox Dia\) "true"
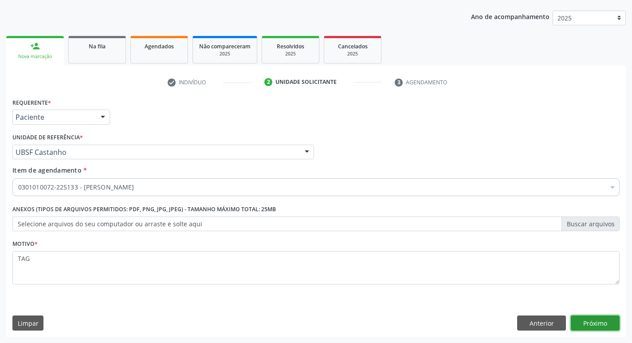
click at [602, 316] on button "Próximo" at bounding box center [595, 322] width 49 height 15
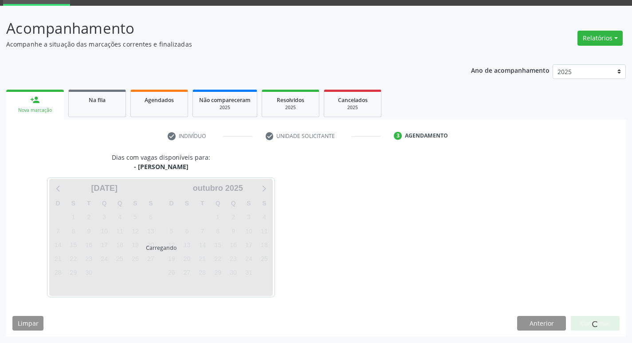
scroll to position [69, 0]
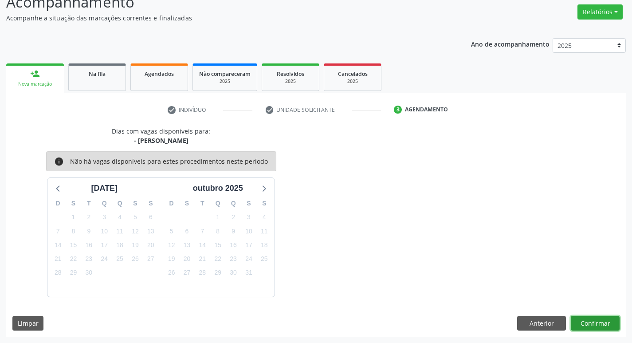
click at [594, 319] on button "Confirmar" at bounding box center [595, 323] width 49 height 15
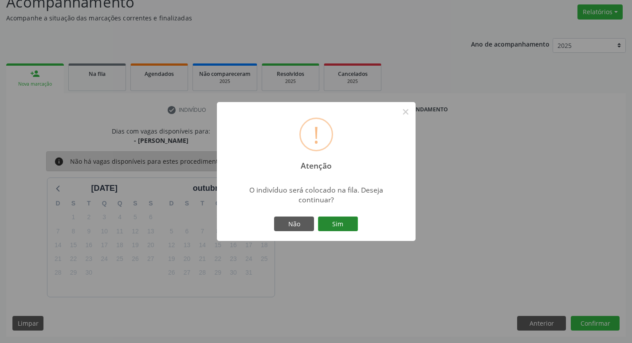
click at [347, 219] on button "Sim" at bounding box center [338, 223] width 40 height 15
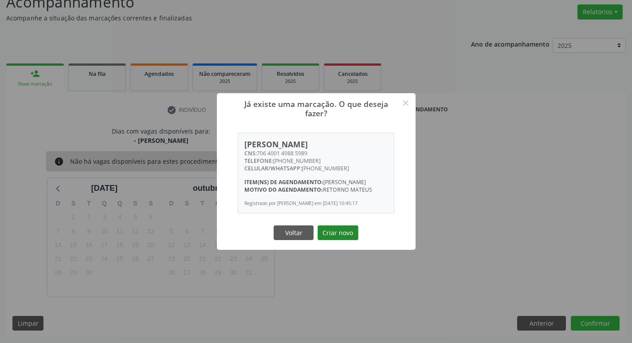
click at [351, 235] on button "Criar novo" at bounding box center [337, 232] width 41 height 15
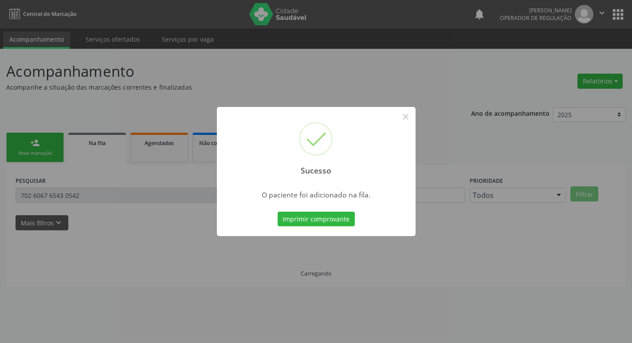
scroll to position [0, 0]
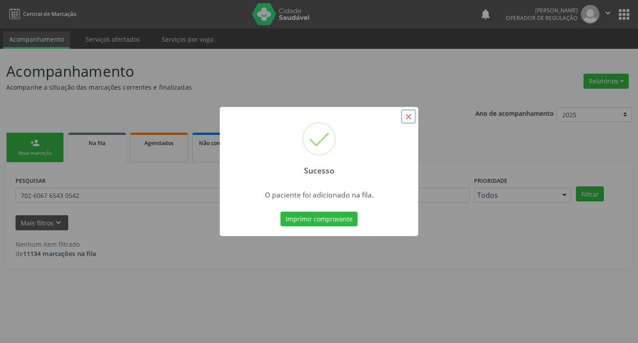
click at [406, 117] on button "×" at bounding box center [408, 116] width 15 height 15
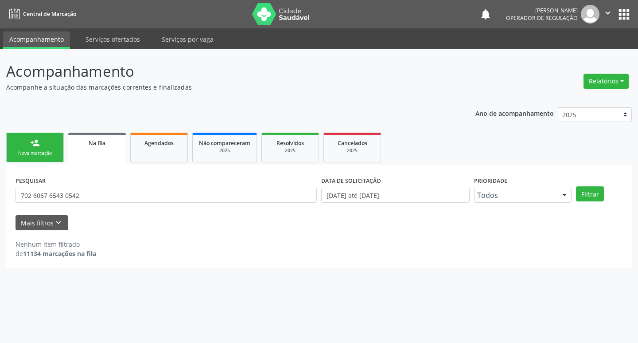
click at [41, 147] on link "person_add Nova marcação" at bounding box center [35, 148] width 58 height 30
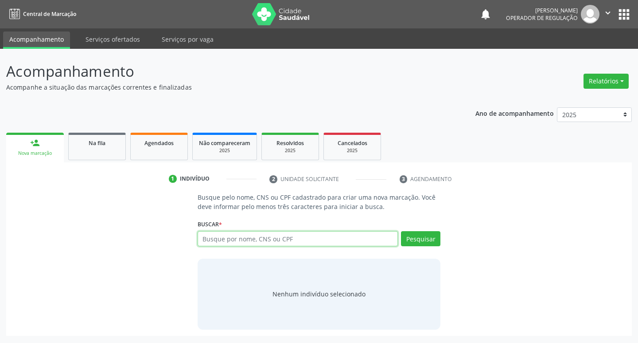
click at [278, 239] on input "text" at bounding box center [298, 238] width 201 height 15
type input "700006944502903"
click at [427, 247] on div "Pesquisar" at bounding box center [419, 241] width 43 height 21
click at [422, 244] on button "Pesquisar" at bounding box center [420, 238] width 39 height 15
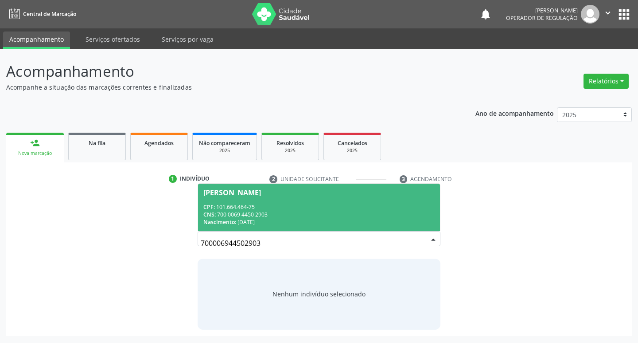
click at [253, 203] on div "CPF: 101.664.464-75" at bounding box center [320, 207] width 232 height 8
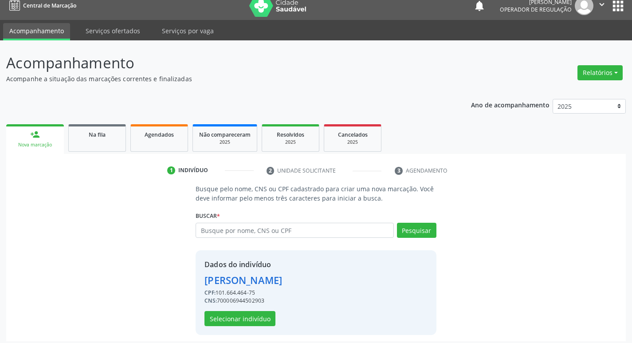
scroll to position [13, 0]
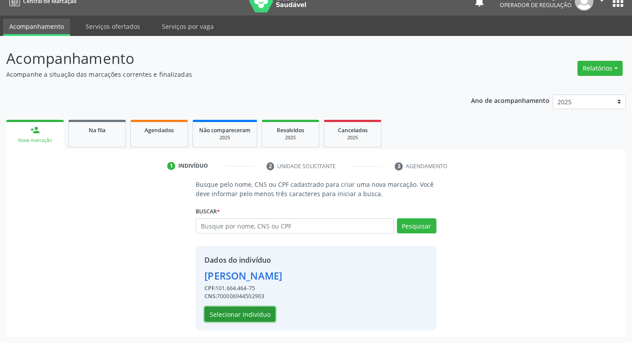
click at [219, 317] on button "Selecionar indivíduo" at bounding box center [239, 313] width 71 height 15
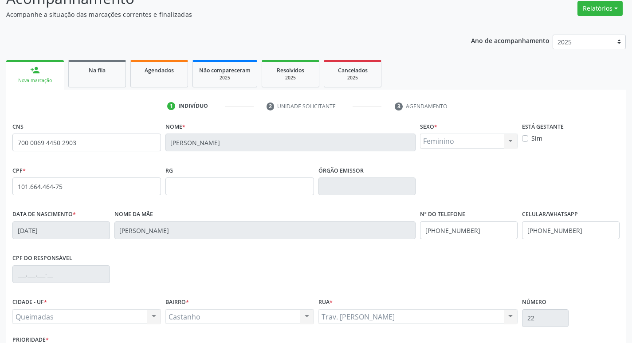
scroll to position [138, 0]
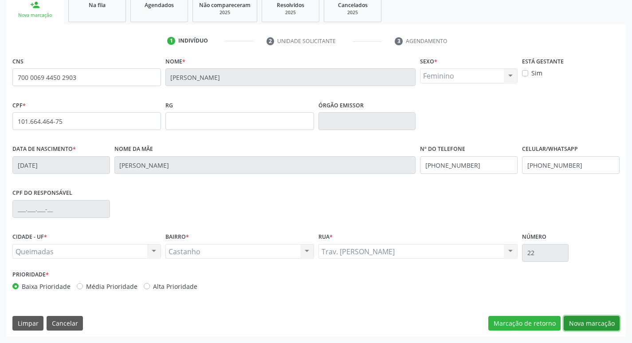
click at [586, 325] on button "Nova marcação" at bounding box center [592, 323] width 56 height 15
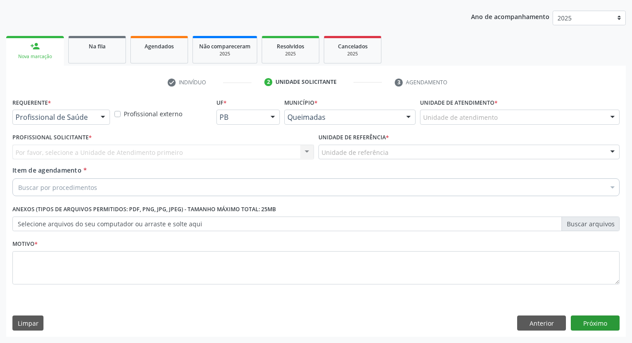
scroll to position [97, 0]
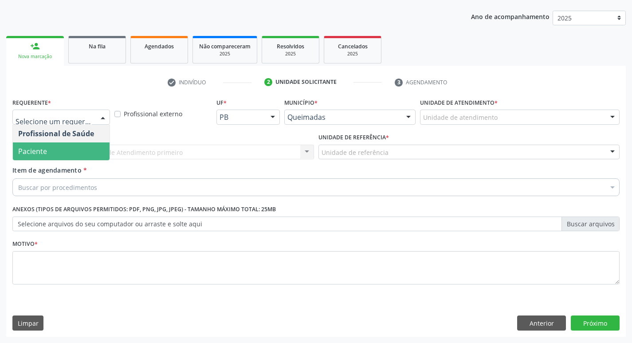
click at [87, 154] on span "Paciente" at bounding box center [61, 151] width 97 height 18
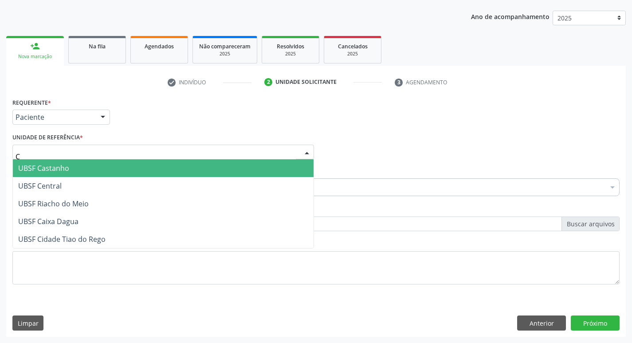
type input "CA"
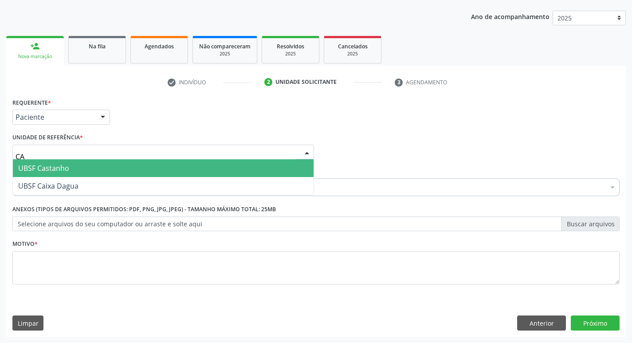
click at [66, 170] on span "UBSF Castanho" at bounding box center [43, 168] width 51 height 10
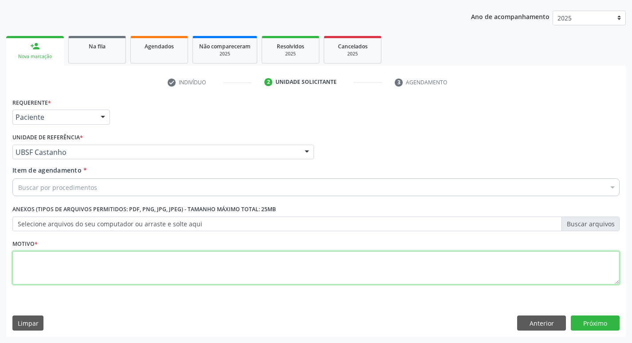
click at [70, 253] on textarea at bounding box center [315, 268] width 607 height 34
type textarea "TAG"
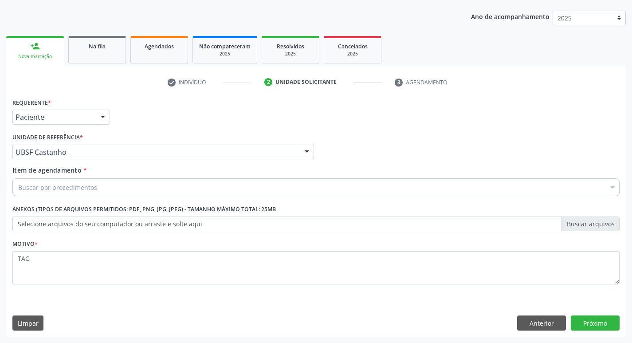
click at [77, 179] on div "Buscar por procedimentos" at bounding box center [315, 187] width 607 height 18
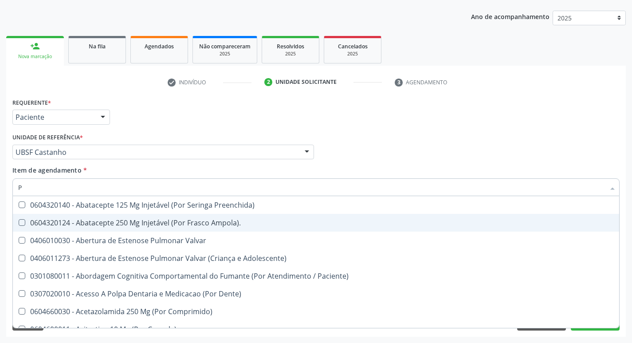
type input "PSIQUIA"
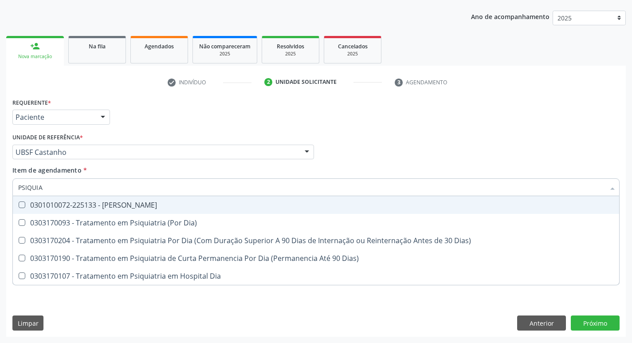
click at [110, 213] on span "0301010072-225133 - [PERSON_NAME]" at bounding box center [316, 205] width 606 height 18
checkbox Psiquiatra "true"
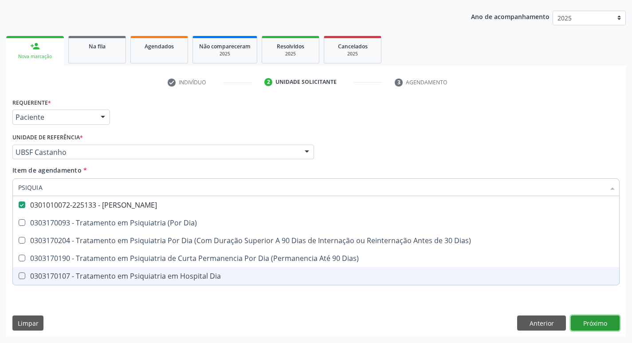
click at [596, 325] on div "Requerente * Paciente Profissional de Saúde Paciente Nenhum resultado encontrad…" at bounding box center [315, 216] width 619 height 241
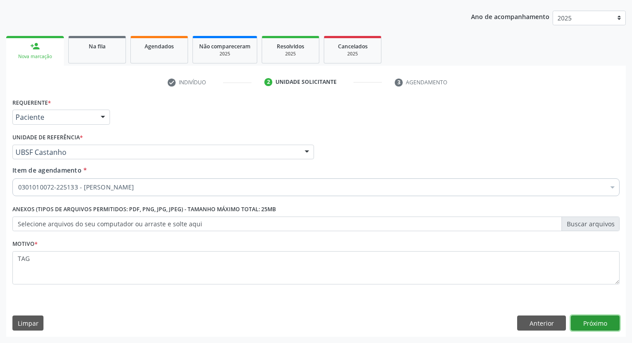
click at [598, 327] on button "Próximo" at bounding box center [595, 322] width 49 height 15
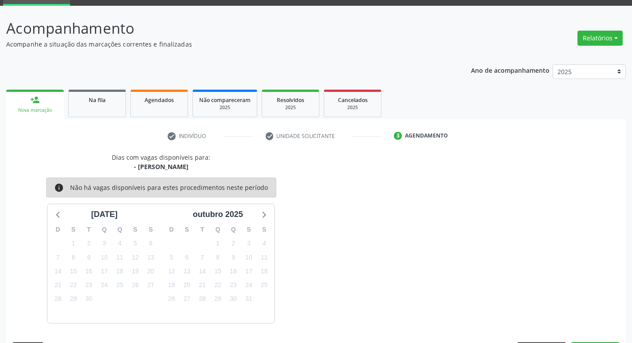
scroll to position [69, 0]
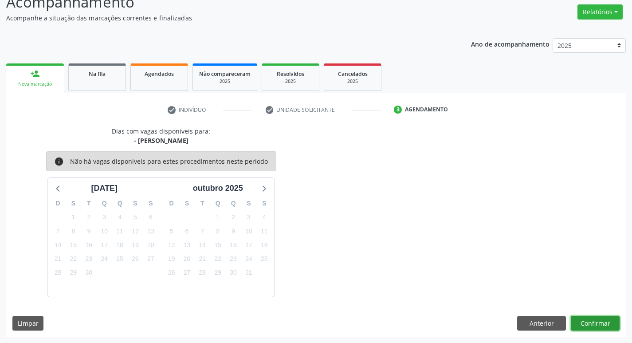
click at [601, 321] on button "Confirmar" at bounding box center [595, 323] width 49 height 15
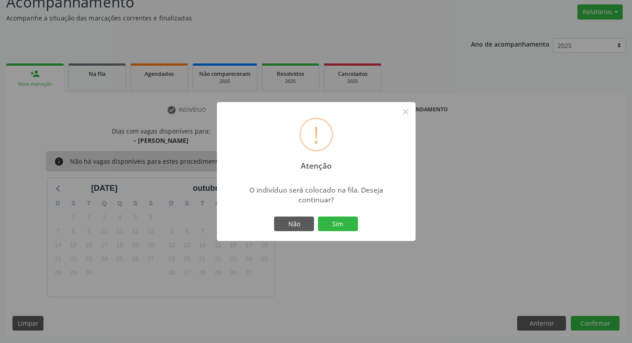
click at [333, 215] on div "Não Sim" at bounding box center [316, 224] width 88 height 19
click at [337, 226] on button "Sim" at bounding box center [338, 223] width 40 height 15
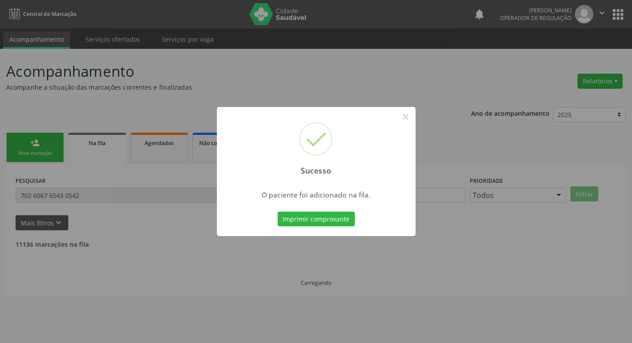
scroll to position [0, 0]
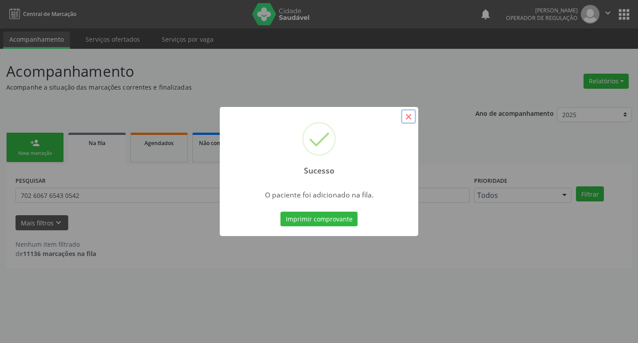
click at [409, 113] on button "×" at bounding box center [408, 116] width 15 height 15
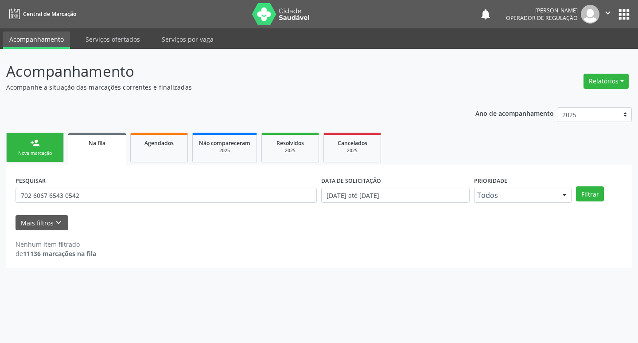
click at [49, 142] on link "person_add Nova marcação" at bounding box center [35, 148] width 58 height 30
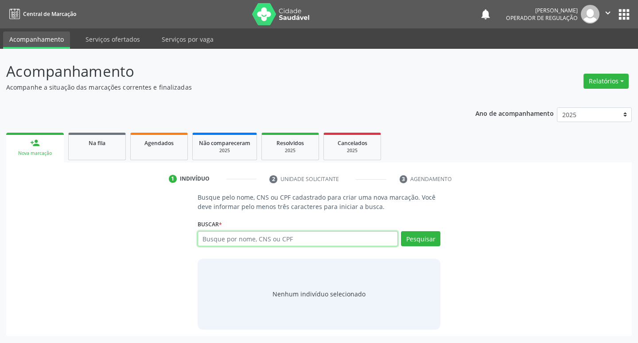
click at [254, 243] on input "text" at bounding box center [298, 238] width 201 height 15
type input "700606455424165"
click at [417, 241] on button "Pesquisar" at bounding box center [420, 238] width 39 height 15
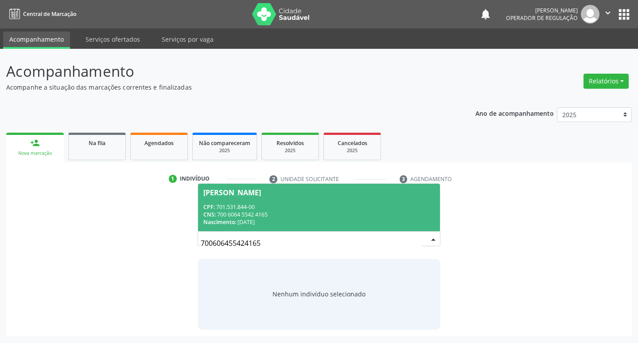
click at [246, 198] on span "[PERSON_NAME] CPF: 701.531.844-00 CNS: 700 6064 5542 4165 Nascimento: [DATE]" at bounding box center [319, 207] width 243 height 47
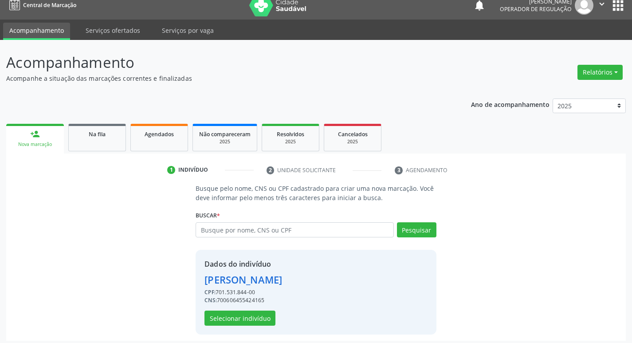
scroll to position [13, 0]
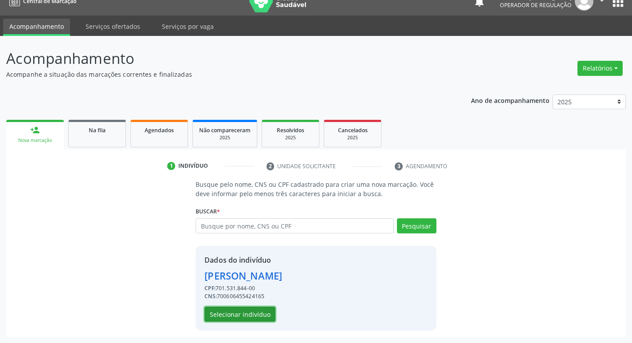
click at [255, 310] on button "Selecionar indivíduo" at bounding box center [239, 313] width 71 height 15
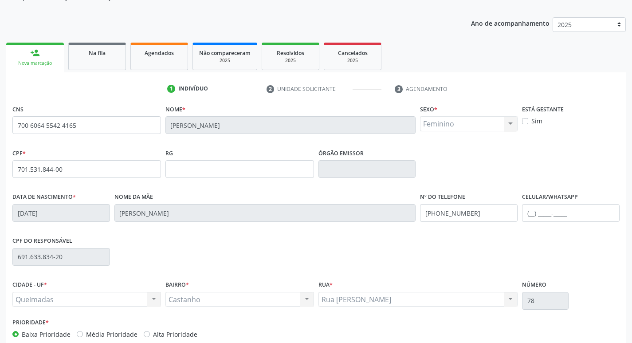
scroll to position [138, 0]
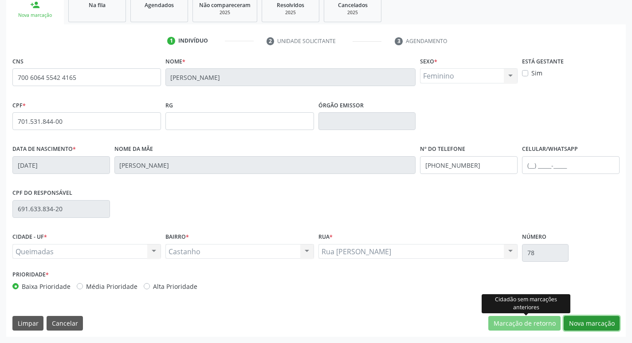
click at [591, 325] on button "Nova marcação" at bounding box center [592, 323] width 56 height 15
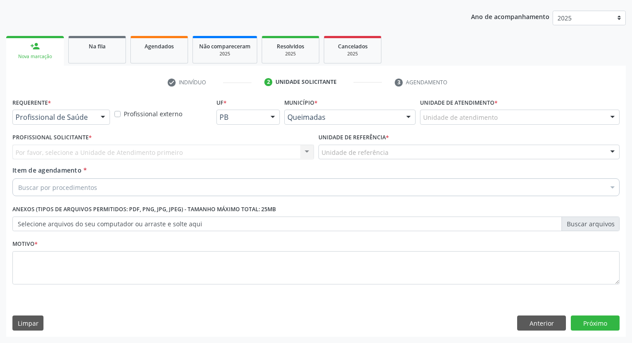
scroll to position [97, 0]
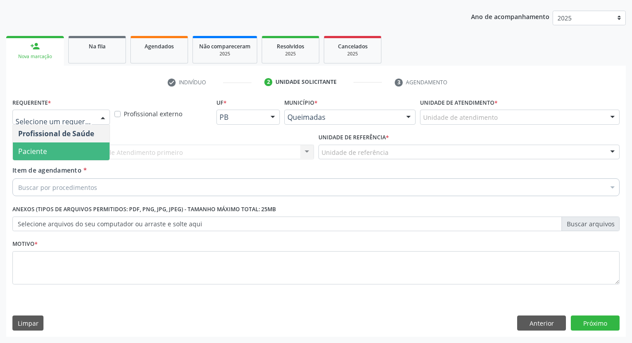
click at [67, 152] on span "Paciente" at bounding box center [61, 151] width 97 height 18
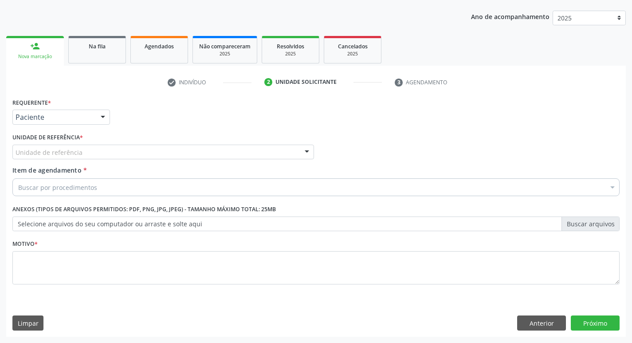
click at [87, 145] on div "Unidade de referência" at bounding box center [162, 152] width 301 height 15
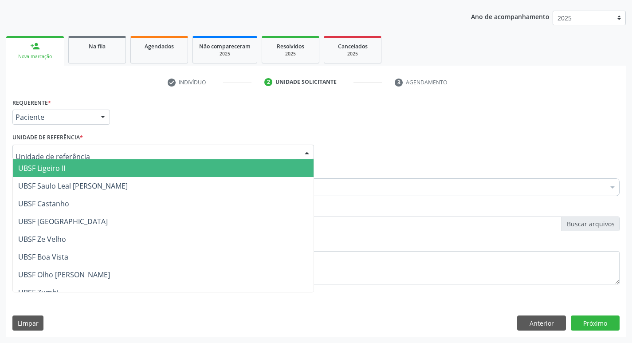
type input "C"
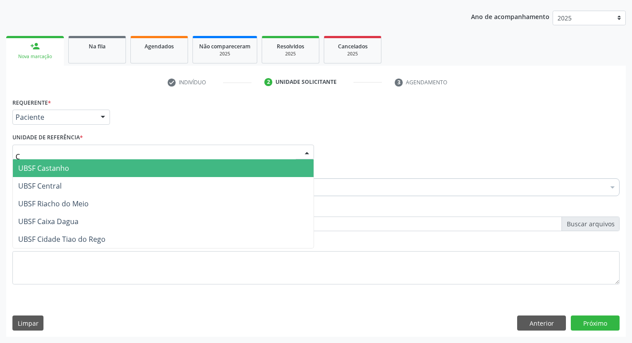
click at [40, 165] on span "UBSF Castanho" at bounding box center [43, 168] width 51 height 10
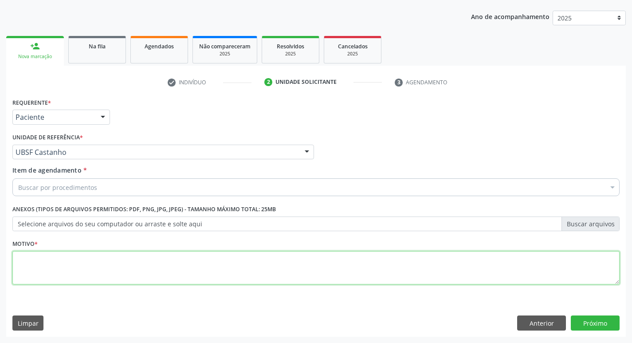
click at [41, 266] on textarea at bounding box center [315, 268] width 607 height 34
type textarea "TAG"
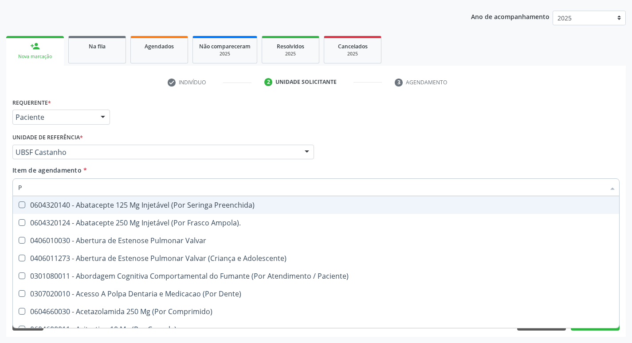
type input "PSIQUIA"
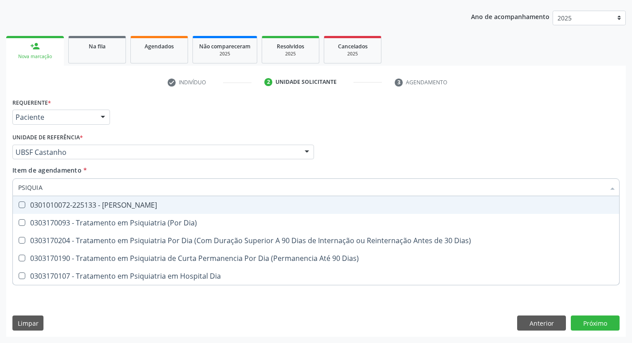
click at [133, 204] on div "0301010072-225133 - [PERSON_NAME]" at bounding box center [315, 204] width 595 height 7
checkbox Psiquiatra "true"
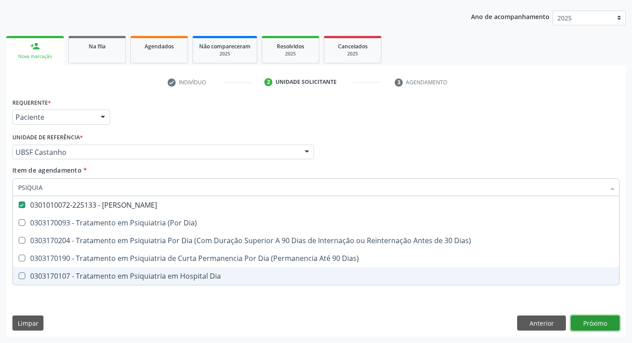
click at [609, 321] on div "Requerente * Paciente Profissional de Saúde Paciente Nenhum resultado encontrad…" at bounding box center [315, 216] width 619 height 241
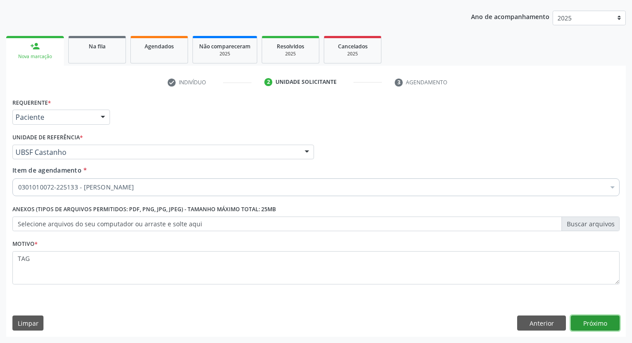
click at [594, 317] on button "Próximo" at bounding box center [595, 322] width 49 height 15
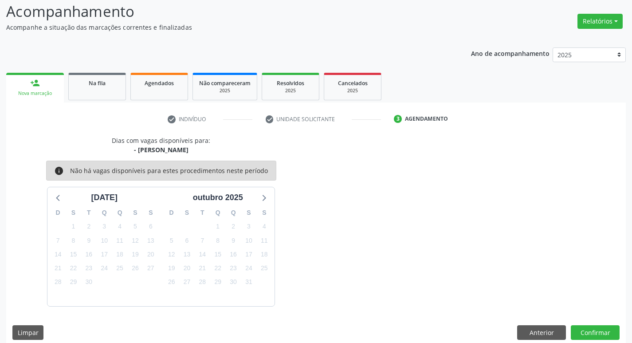
scroll to position [69, 0]
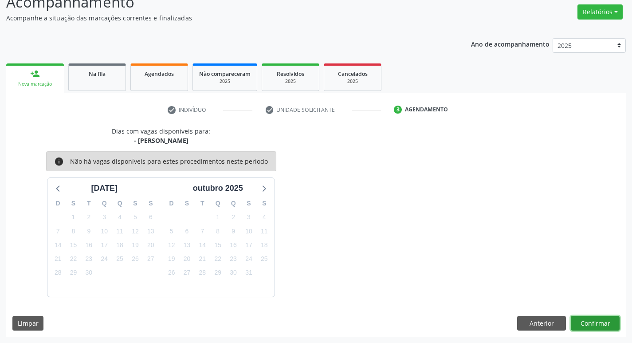
click at [583, 325] on button "Confirmar" at bounding box center [595, 323] width 49 height 15
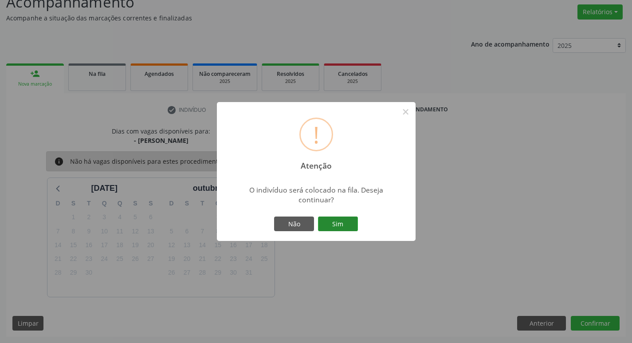
click at [328, 225] on button "Sim" at bounding box center [338, 223] width 40 height 15
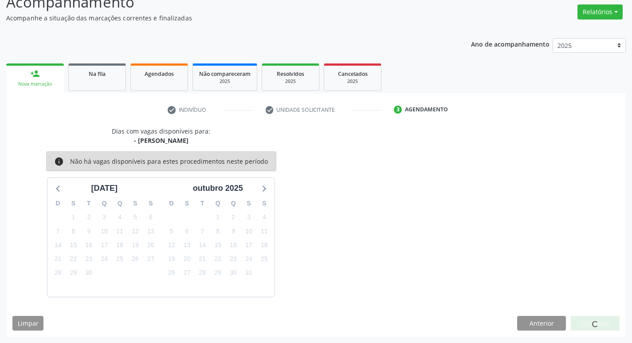
scroll to position [0, 0]
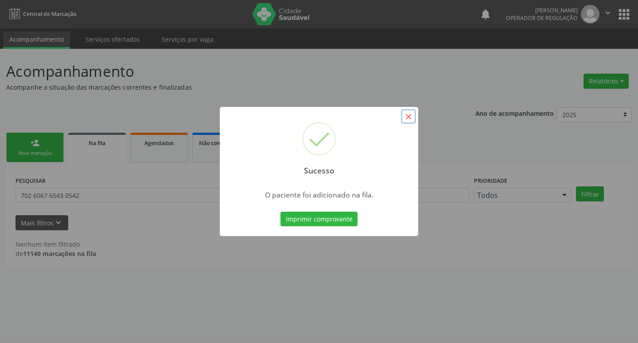
click at [408, 118] on button "×" at bounding box center [408, 116] width 15 height 15
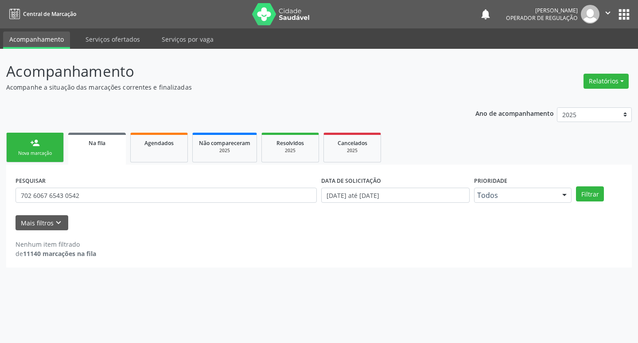
click at [42, 139] on link "person_add Nova marcação" at bounding box center [35, 148] width 58 height 30
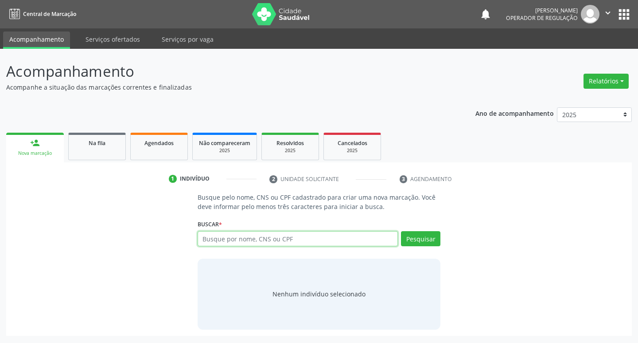
click at [276, 234] on input "text" at bounding box center [298, 238] width 201 height 15
type input "700404997811042"
click at [435, 239] on button "Pesquisar" at bounding box center [420, 238] width 39 height 15
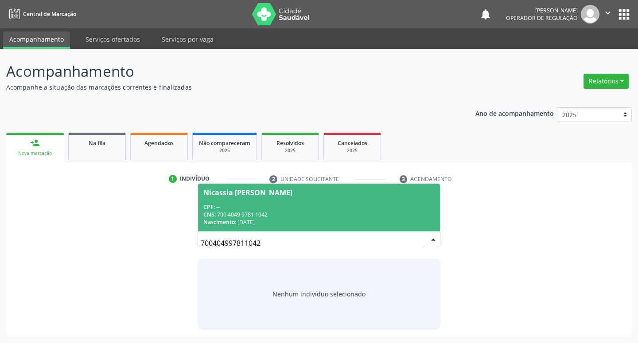
click at [264, 218] on div "CNS: 700 4049 9781 1042" at bounding box center [320, 215] width 232 height 8
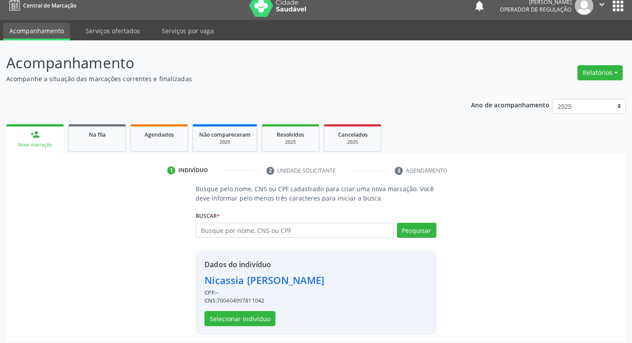
scroll to position [13, 0]
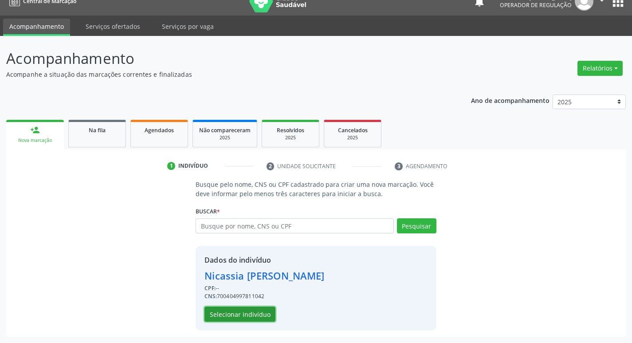
click at [249, 319] on button "Selecionar indivíduo" at bounding box center [239, 313] width 71 height 15
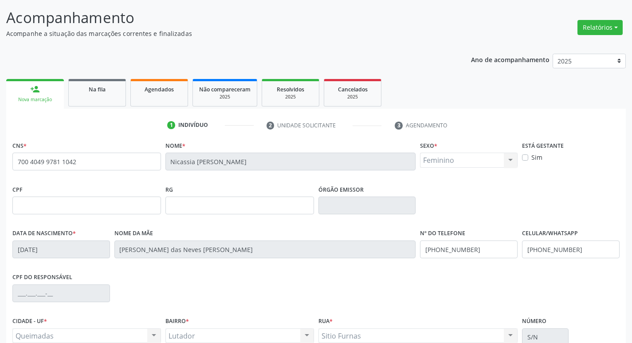
scroll to position [138, 0]
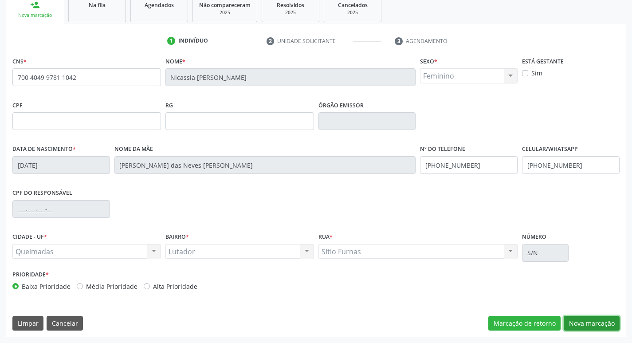
click at [586, 318] on button "Nova marcação" at bounding box center [592, 323] width 56 height 15
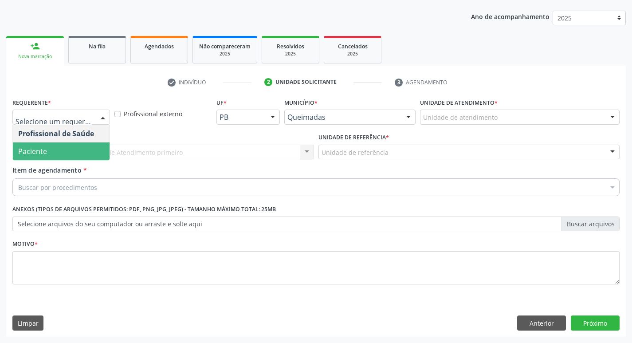
click at [30, 155] on span "Paciente" at bounding box center [32, 151] width 29 height 10
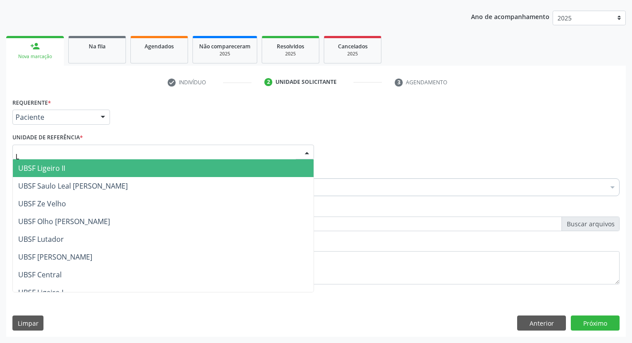
type input "LU"
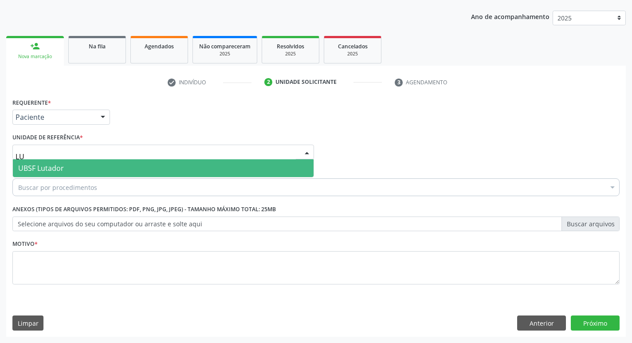
click at [51, 167] on span "UBSF Lutador" at bounding box center [41, 168] width 46 height 10
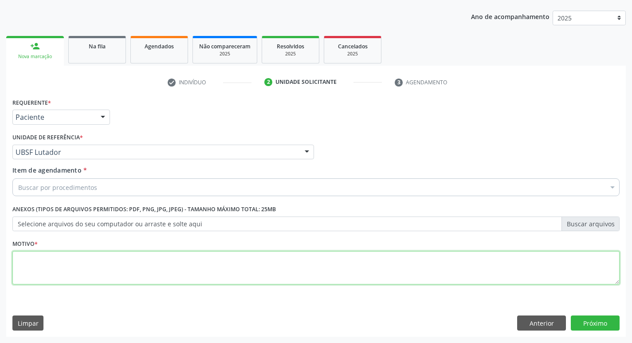
click at [48, 269] on textarea at bounding box center [315, 268] width 607 height 34
type textarea "ANSIEDADE"
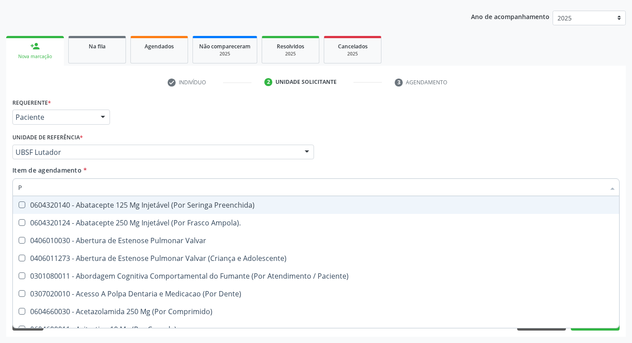
type input "PSIQUIA"
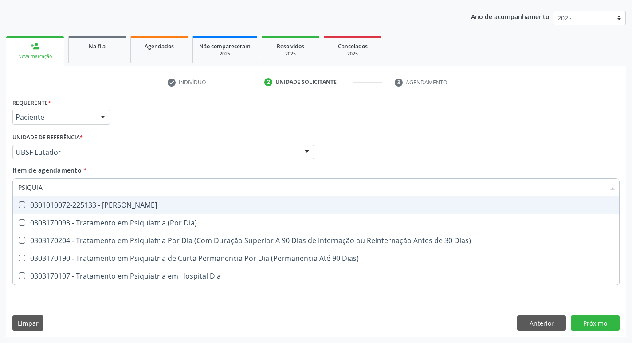
click at [136, 207] on div "0301010072-225133 - [PERSON_NAME]" at bounding box center [315, 204] width 595 height 7
checkbox Psiquiatra "true"
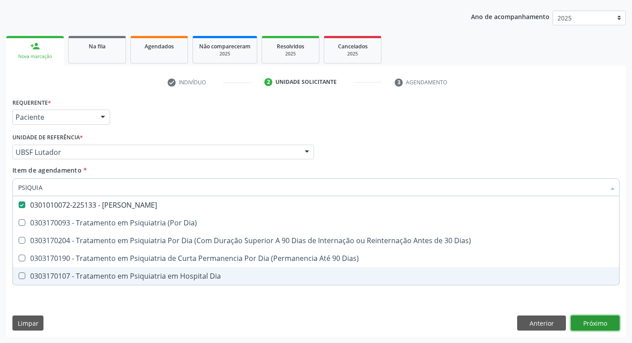
click at [607, 326] on div "Requerente * Paciente Profissional de Saúde Paciente Nenhum resultado encontrad…" at bounding box center [315, 216] width 619 height 241
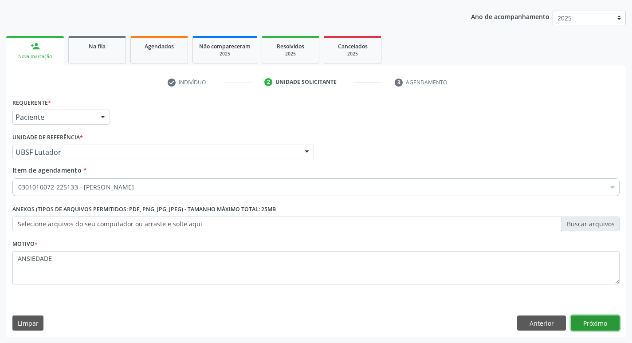
click at [595, 317] on button "Próximo" at bounding box center [595, 322] width 49 height 15
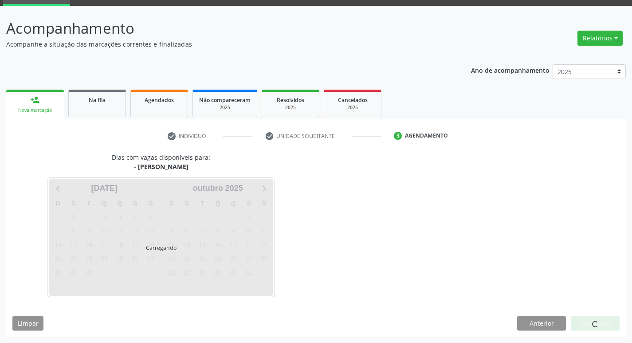
scroll to position [69, 0]
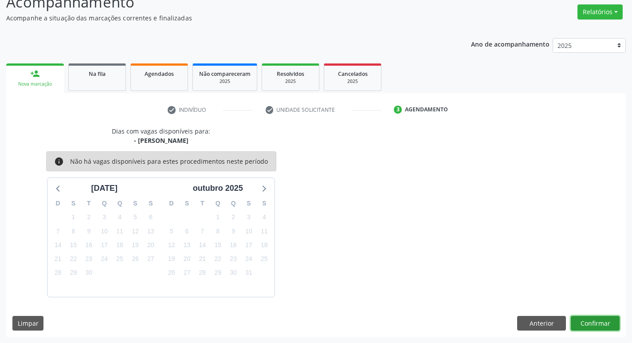
click at [588, 321] on button "Confirmar" at bounding box center [595, 323] width 49 height 15
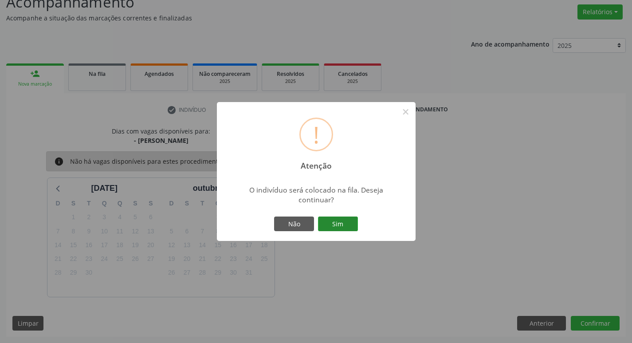
click at [340, 218] on button "Sim" at bounding box center [338, 223] width 40 height 15
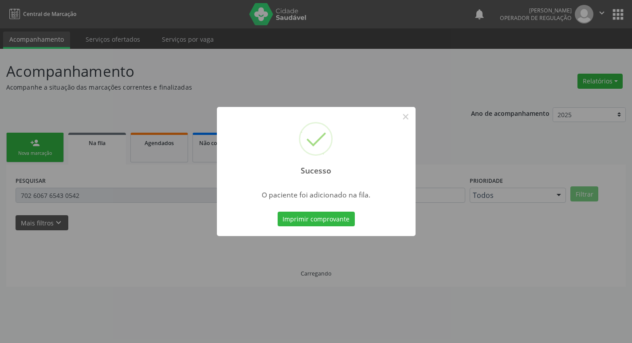
scroll to position [0, 0]
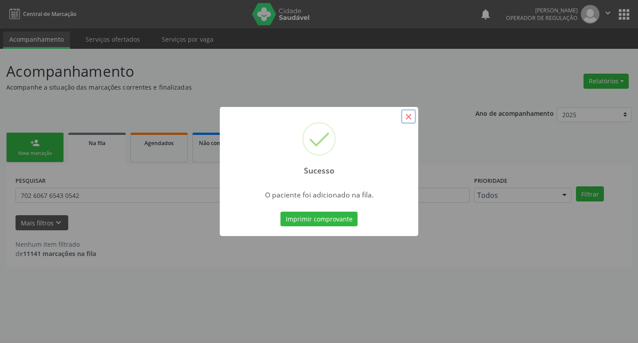
click at [407, 123] on button "×" at bounding box center [408, 116] width 15 height 15
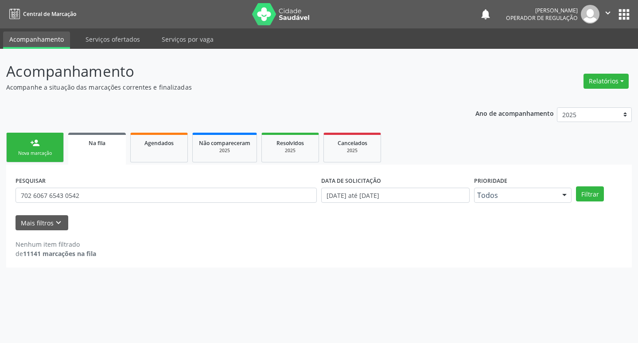
click at [16, 154] on div "Nova marcação" at bounding box center [35, 153] width 44 height 7
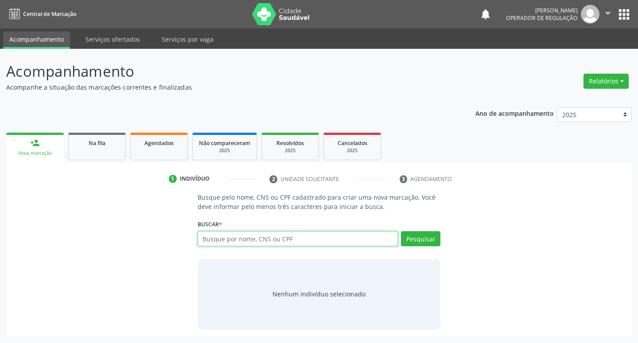
click at [294, 243] on input "text" at bounding box center [298, 238] width 201 height 15
type input "708000829302921"
click at [429, 238] on button "Pesquisar" at bounding box center [420, 238] width 39 height 15
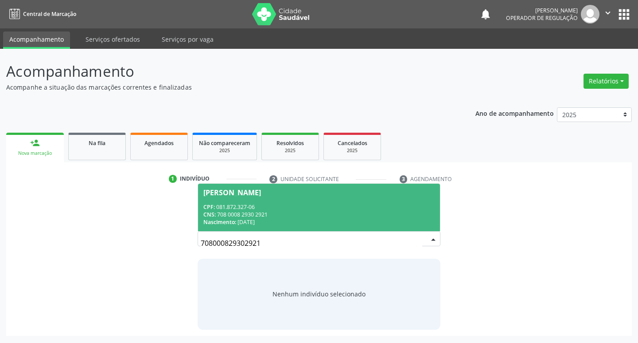
click at [281, 211] on div "CNS: 708 0008 2930 2921" at bounding box center [320, 215] width 232 height 8
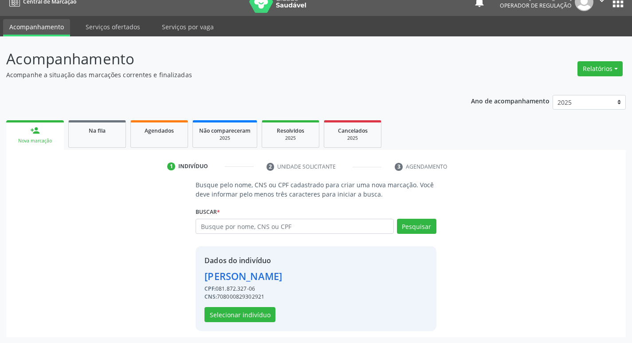
scroll to position [13, 0]
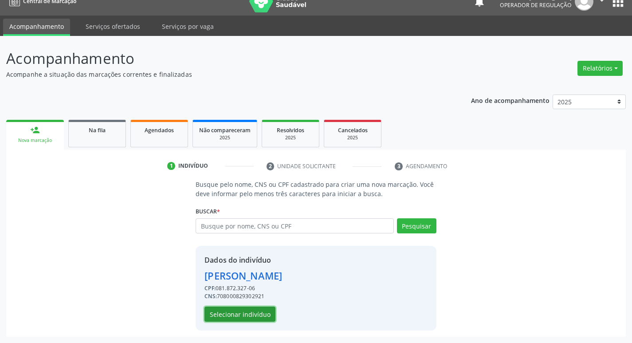
click at [252, 317] on button "Selecionar indivíduo" at bounding box center [239, 313] width 71 height 15
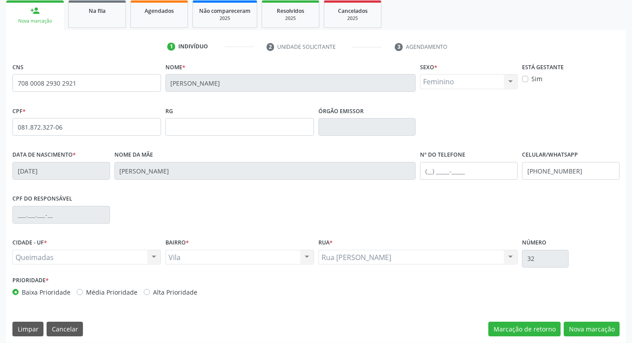
scroll to position [138, 0]
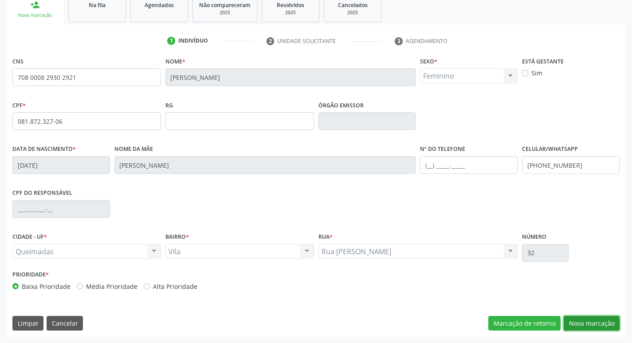
click at [581, 319] on button "Nova marcação" at bounding box center [592, 323] width 56 height 15
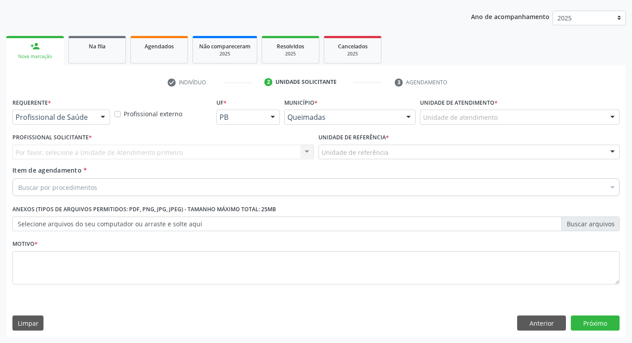
scroll to position [97, 0]
click at [36, 122] on div "Profissional de Saúde" at bounding box center [61, 117] width 98 height 15
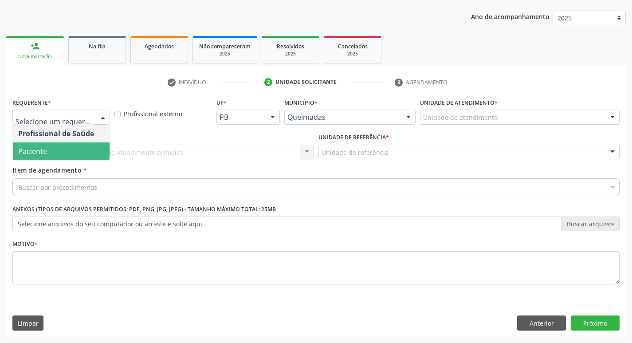
click at [49, 154] on span "Paciente" at bounding box center [61, 151] width 97 height 18
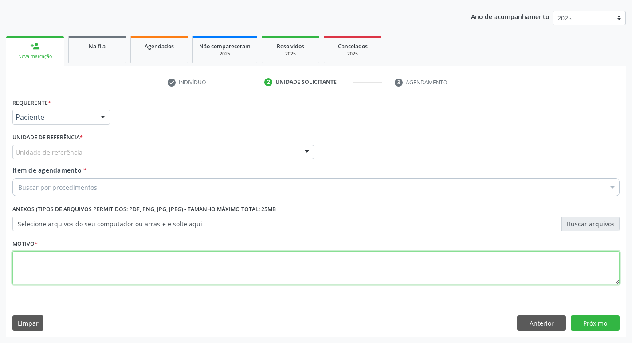
click at [52, 274] on textarea at bounding box center [315, 268] width 607 height 34
type textarea "DEPRESSIVO"
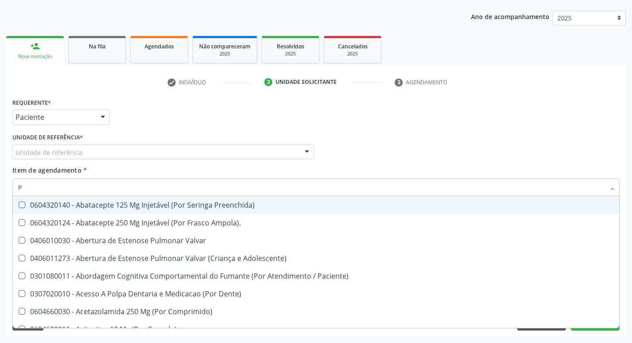
type input "PSIQUIA"
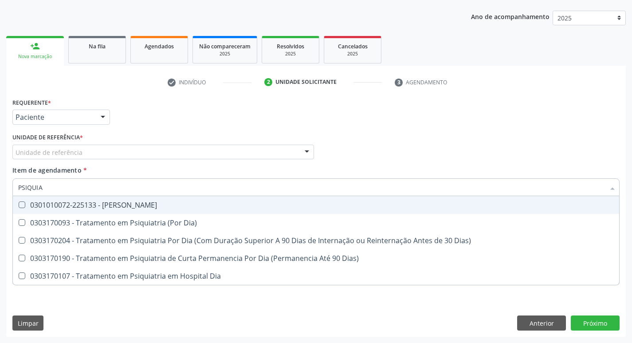
click at [102, 203] on div "0301010072-225133 - [PERSON_NAME]" at bounding box center [315, 204] width 595 height 7
checkbox Psiquiatra "true"
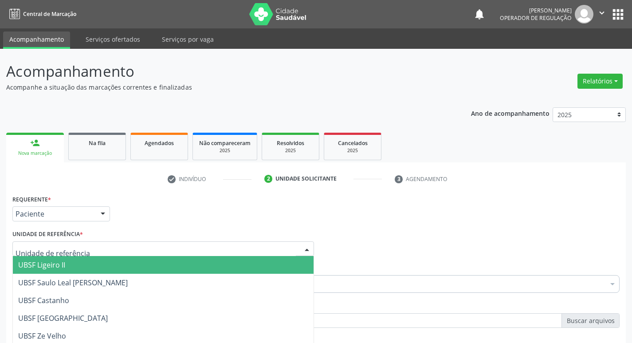
scroll to position [97, 0]
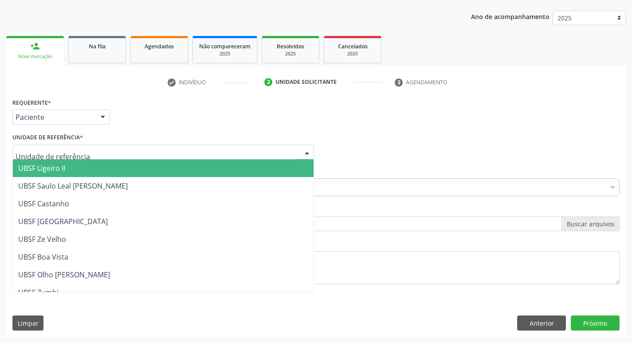
type input "V"
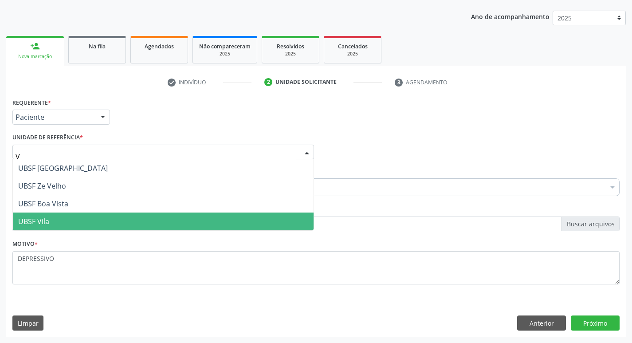
click at [69, 222] on span "UBSF Vila" at bounding box center [163, 221] width 301 height 18
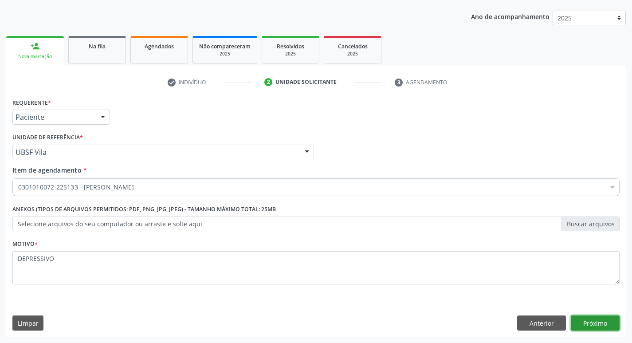
click at [599, 324] on button "Próximo" at bounding box center [595, 322] width 49 height 15
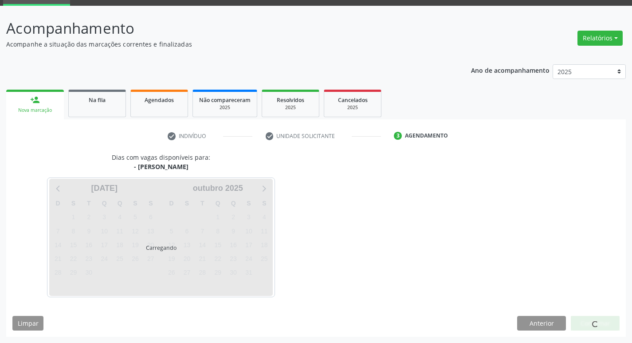
scroll to position [69, 0]
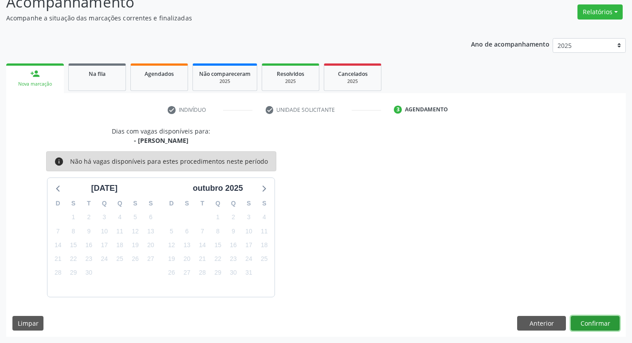
click at [575, 325] on button "Confirmar" at bounding box center [595, 323] width 49 height 15
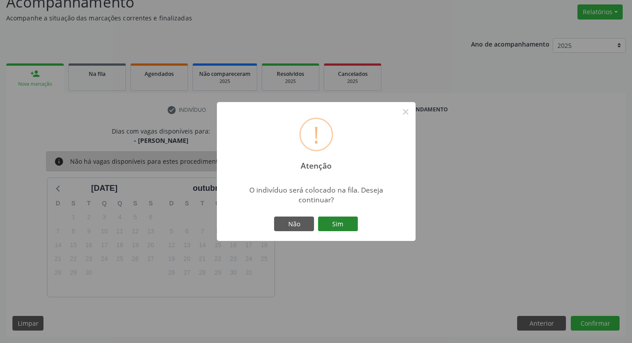
click at [346, 226] on button "Sim" at bounding box center [338, 223] width 40 height 15
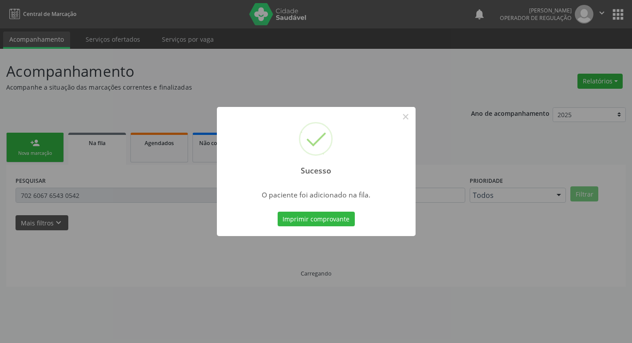
scroll to position [0, 0]
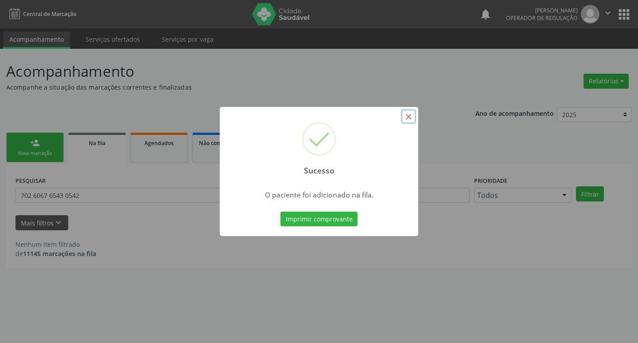
click at [411, 123] on button "×" at bounding box center [408, 116] width 15 height 15
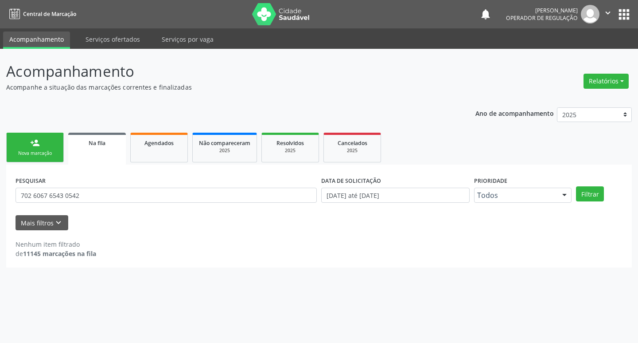
click at [19, 154] on div "Nova marcação" at bounding box center [35, 153] width 44 height 7
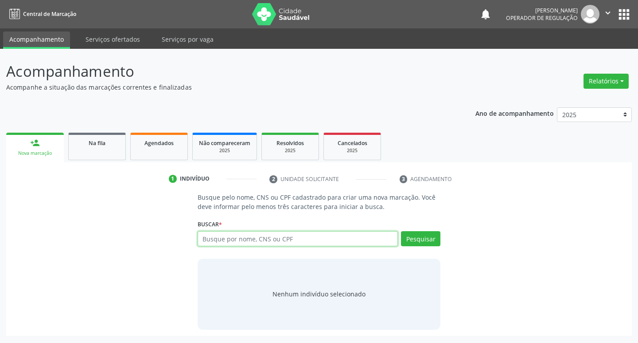
click at [239, 244] on input "text" at bounding box center [298, 238] width 201 height 15
click at [220, 233] on input "text" at bounding box center [298, 238] width 201 height 15
type input "700305911630240"
click at [425, 240] on button "Pesquisar" at bounding box center [420, 238] width 39 height 15
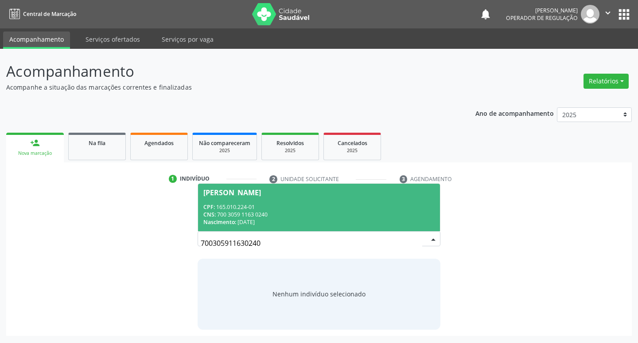
click at [271, 211] on div "CNS: 700 3059 1163 0240" at bounding box center [320, 215] width 232 height 8
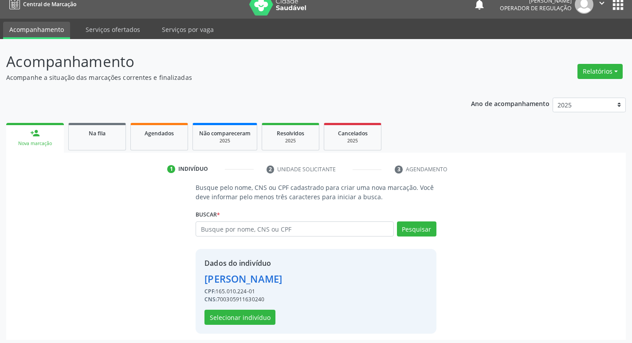
scroll to position [13, 0]
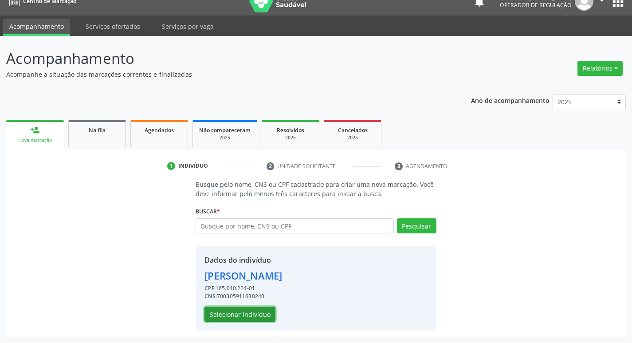
click at [239, 313] on button "Selecionar indivíduo" at bounding box center [239, 313] width 71 height 15
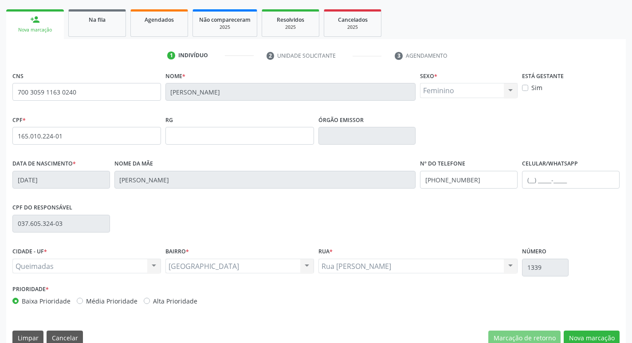
scroll to position [138, 0]
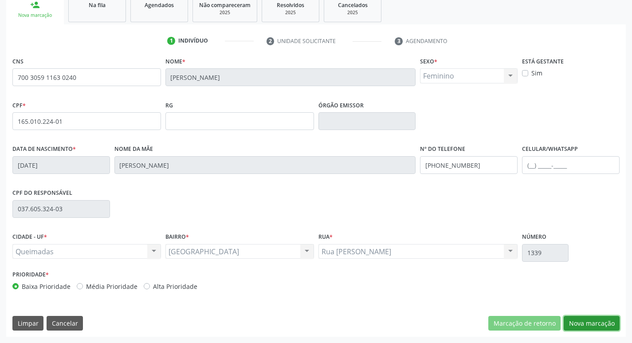
click at [584, 321] on button "Nova marcação" at bounding box center [592, 323] width 56 height 15
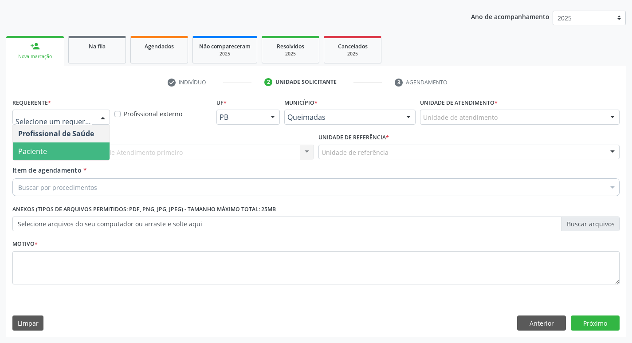
click at [65, 161] on div "Profissional Solicitante * Por favor, selecione a Unidade de Atendimento primei…" at bounding box center [163, 148] width 306 height 35
click at [76, 112] on div at bounding box center [61, 117] width 98 height 15
click at [43, 158] on span "Paciente" at bounding box center [61, 151] width 97 height 18
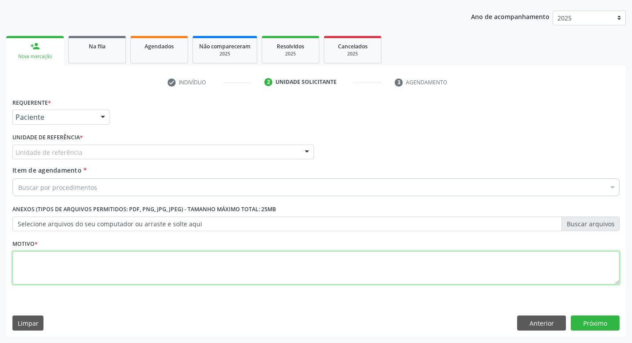
click at [62, 260] on textarea at bounding box center [315, 268] width 607 height 34
type textarea "U"
type textarea "AUTISMO"
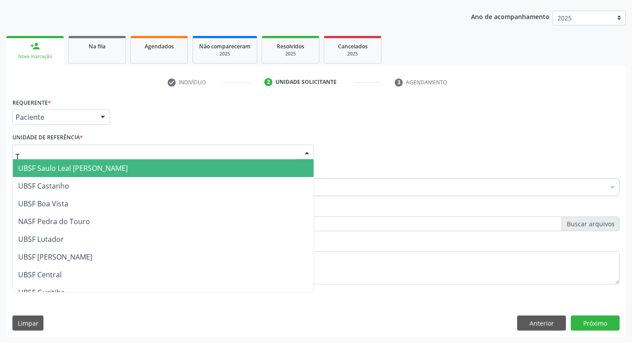
type input "TI"
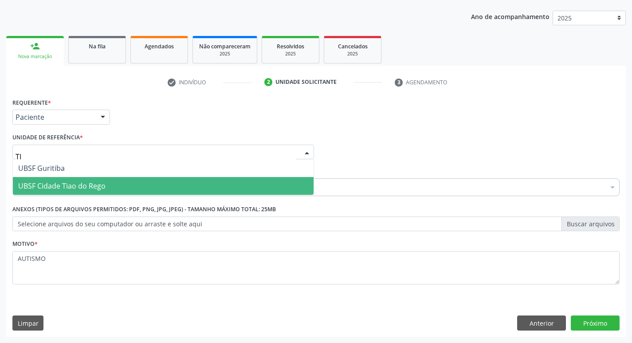
click at [72, 192] on span "UBSF Cidade Tiao do Rego" at bounding box center [163, 186] width 301 height 18
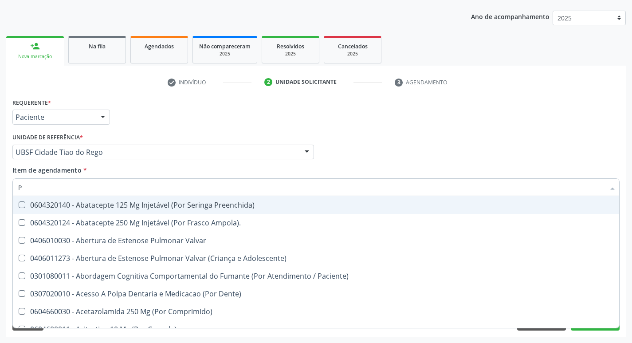
type input "PSIQUIA"
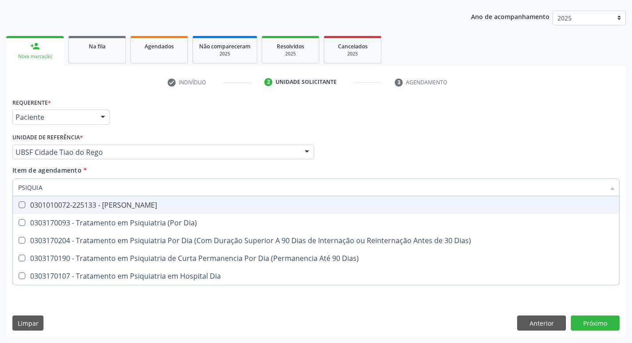
click at [149, 207] on div "0301010072-225133 - [PERSON_NAME]" at bounding box center [315, 204] width 595 height 7
checkbox Psiquiatra "true"
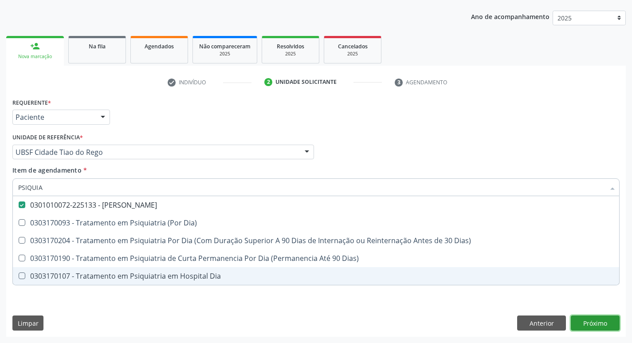
click at [586, 317] on div "Requerente * Paciente Profissional de Saúde Paciente Nenhum resultado encontrad…" at bounding box center [315, 216] width 619 height 241
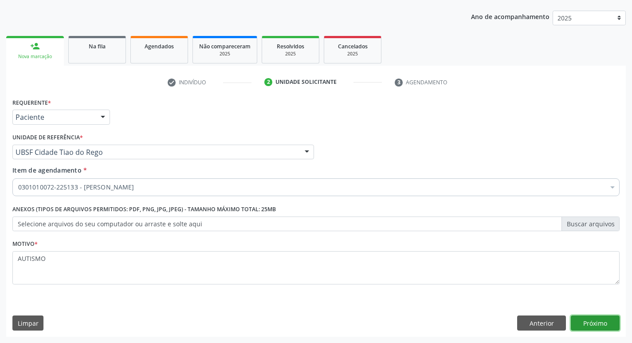
click at [593, 329] on button "Próximo" at bounding box center [595, 322] width 49 height 15
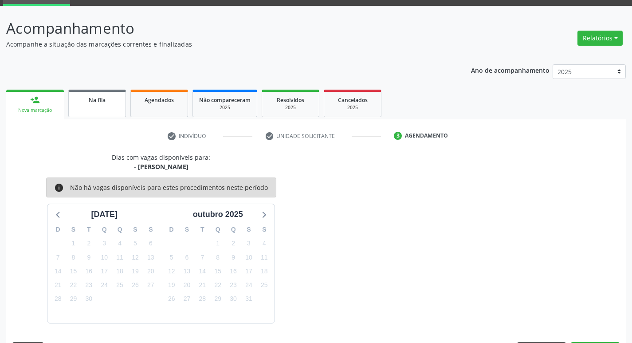
scroll to position [69, 0]
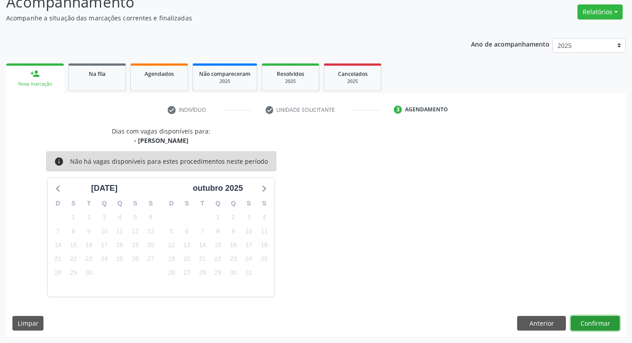
click at [599, 324] on button "Confirmar" at bounding box center [595, 323] width 49 height 15
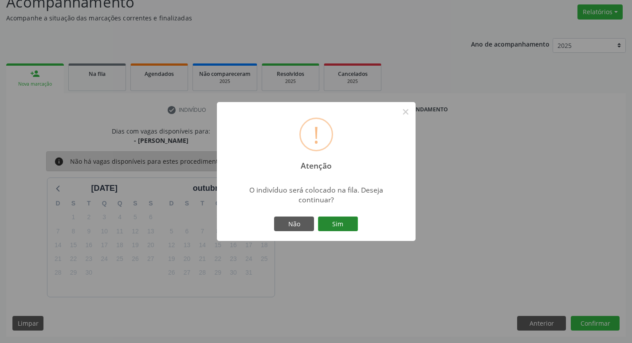
click at [334, 221] on button "Sim" at bounding box center [338, 223] width 40 height 15
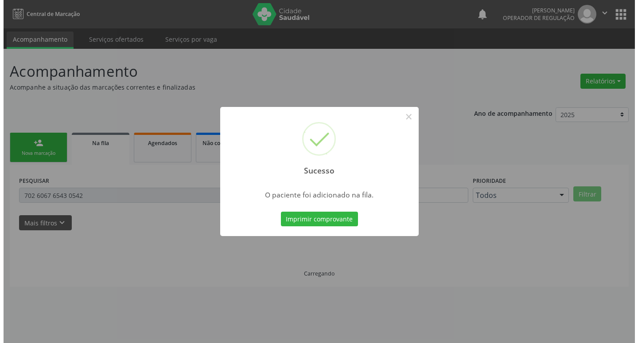
scroll to position [0, 0]
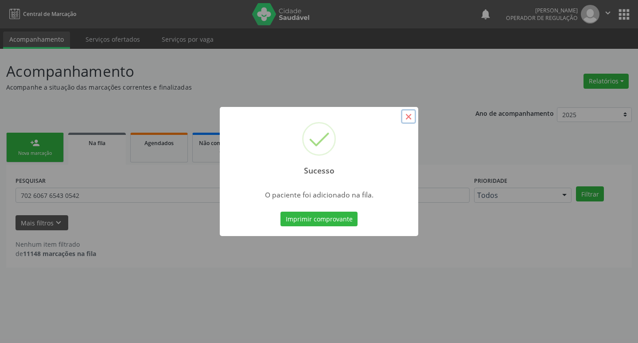
click at [408, 116] on button "×" at bounding box center [408, 116] width 15 height 15
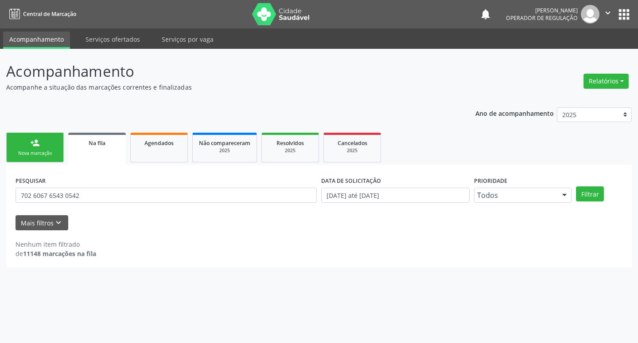
click at [34, 151] on div "Nova marcação" at bounding box center [35, 153] width 44 height 7
